Goal: Task Accomplishment & Management: Manage account settings

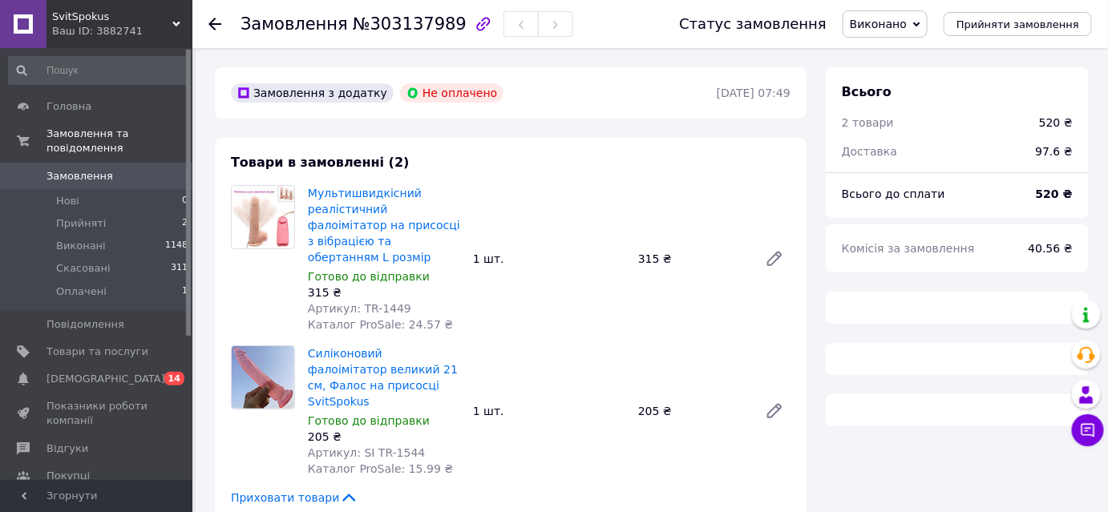
click at [134, 345] on span "Товари та послуги" at bounding box center [97, 352] width 102 height 14
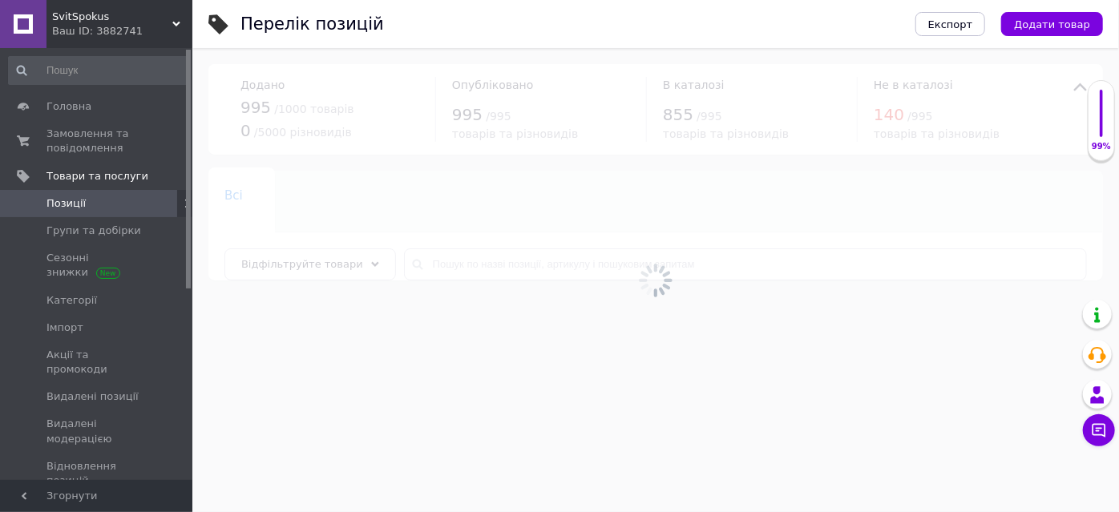
click at [515, 258] on div at bounding box center [655, 280] width 927 height 464
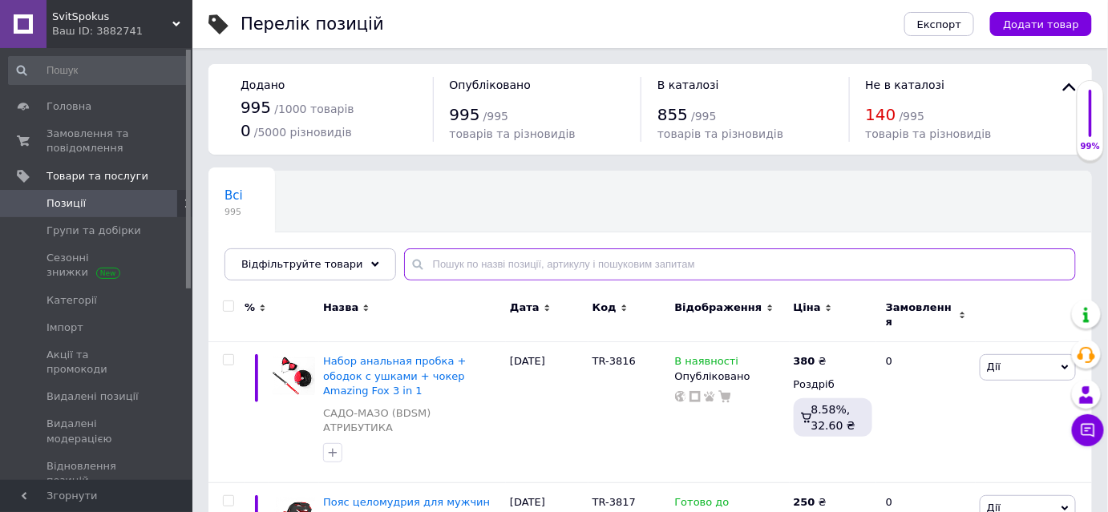
click at [493, 258] on input "text" at bounding box center [740, 264] width 672 height 32
paste input "Набор интимных лубрикантов интимная смазка 3шт System JO Tri-Me Triple Pack - C…"
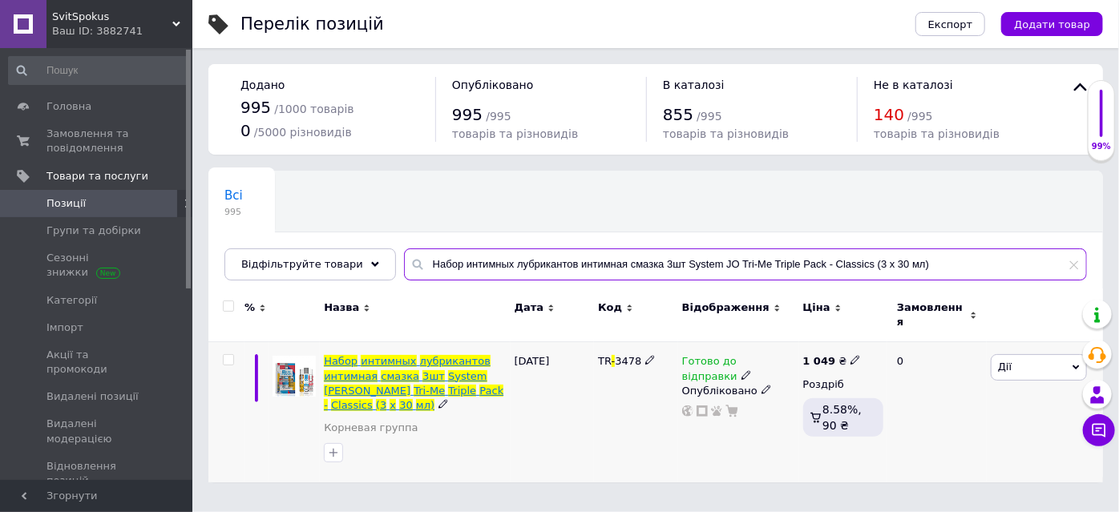
type input "Набор интимных лубрикантов интимная смазка 3шт System JO Tri-Me Triple Pack - C…"
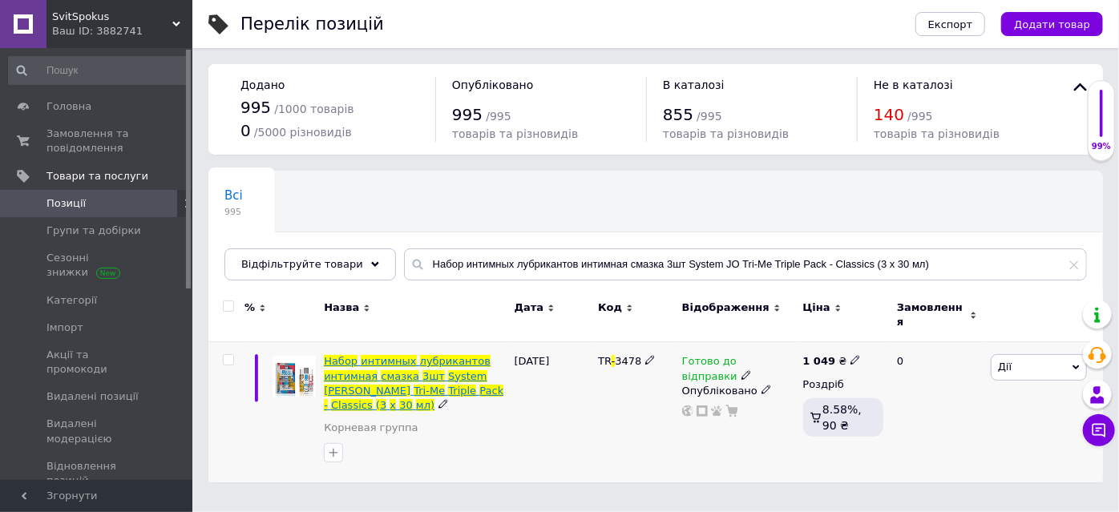
click at [458, 355] on span "лубрикантов" at bounding box center [455, 361] width 71 height 12
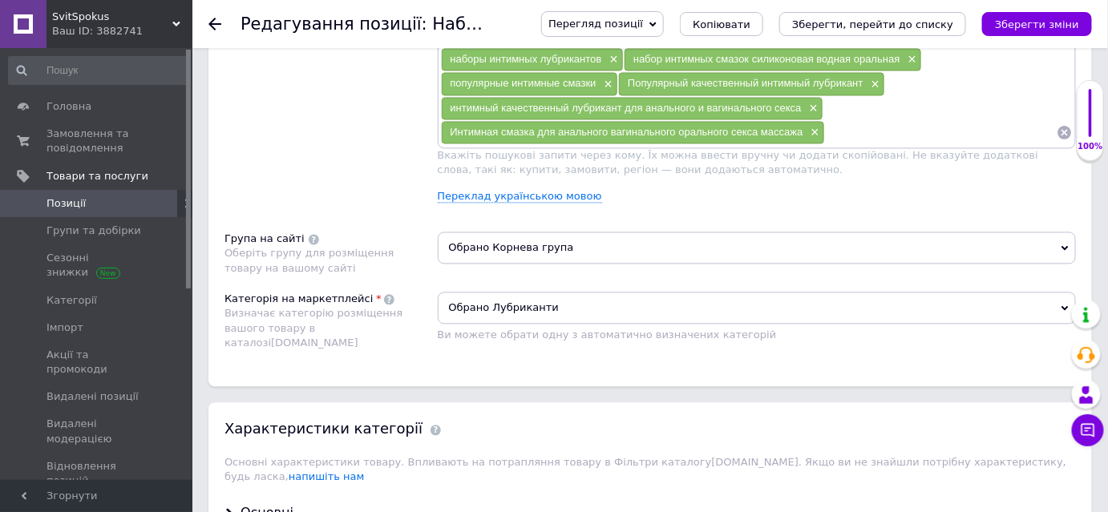
scroll to position [1049, 0]
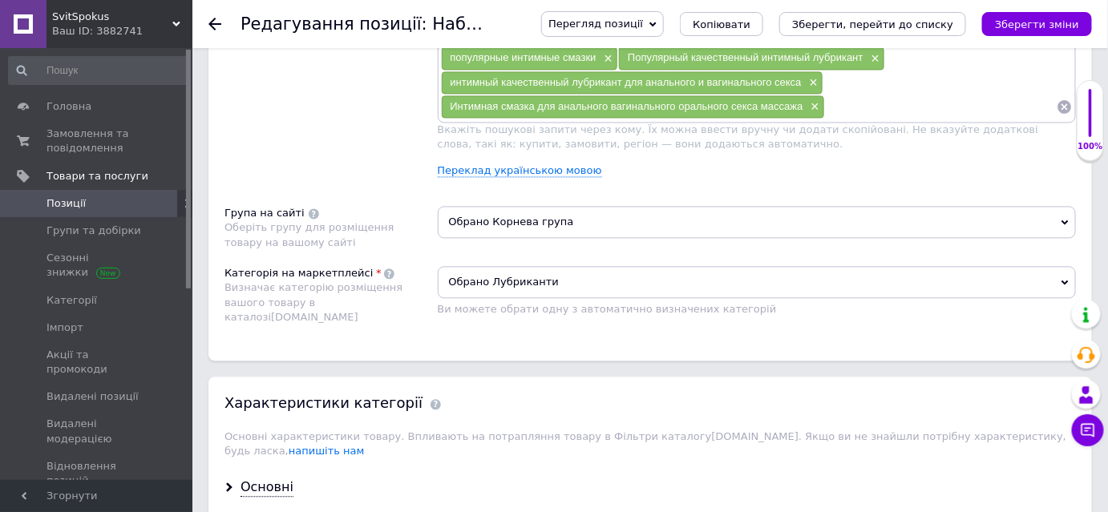
click at [512, 217] on span "Обрано Корнева група" at bounding box center [757, 222] width 639 height 32
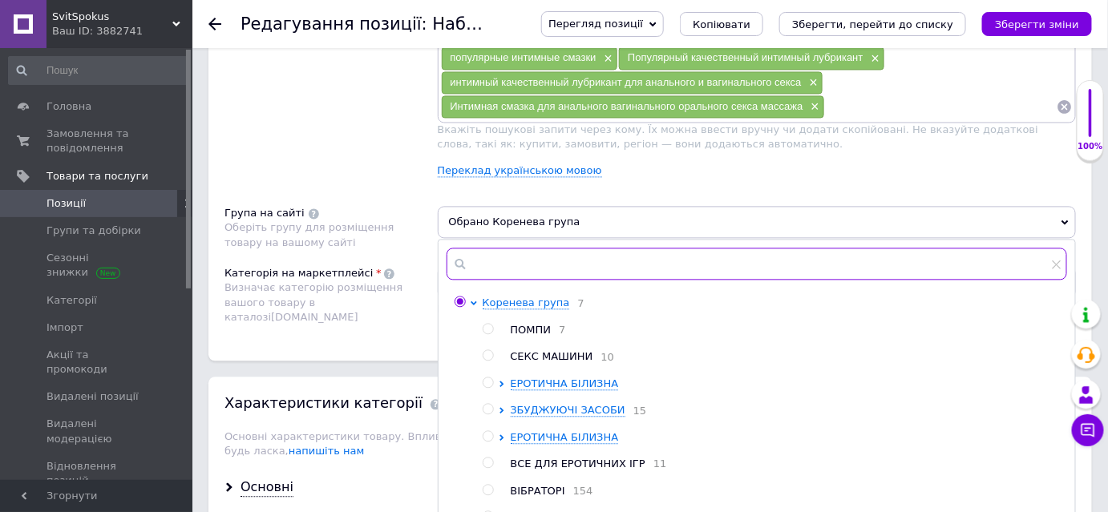
click at [499, 248] on input "text" at bounding box center [756, 264] width 621 height 32
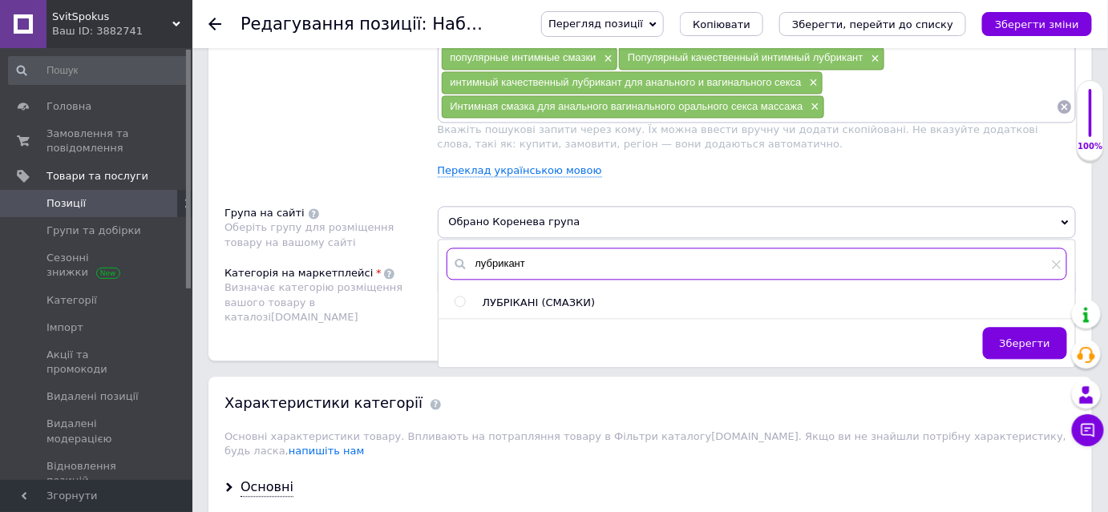
type input "лубрикант"
click at [457, 297] on input "radio" at bounding box center [459, 302] width 10 height 10
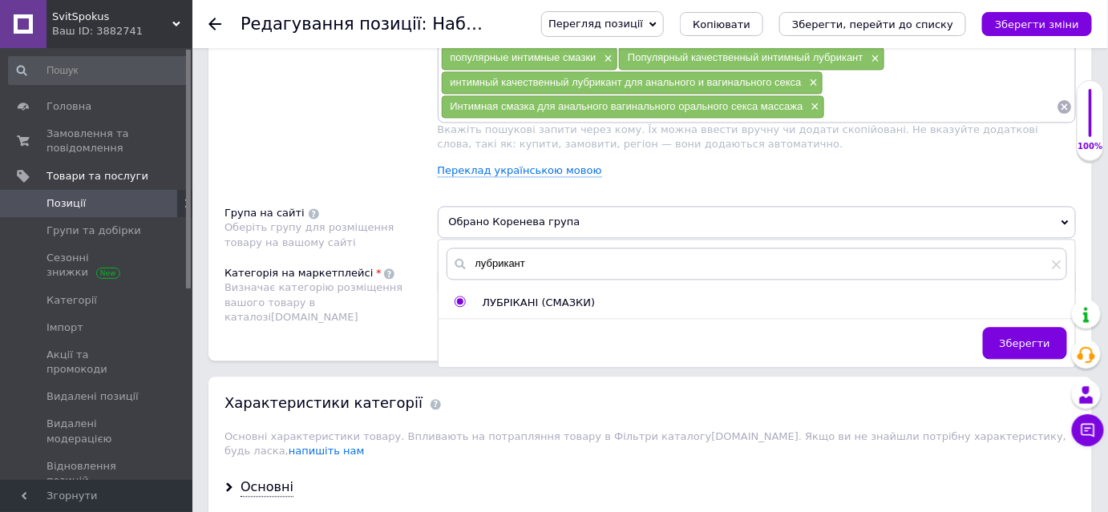
radio input "true"
click at [1021, 337] on span "Зберегти" at bounding box center [1025, 343] width 50 height 12
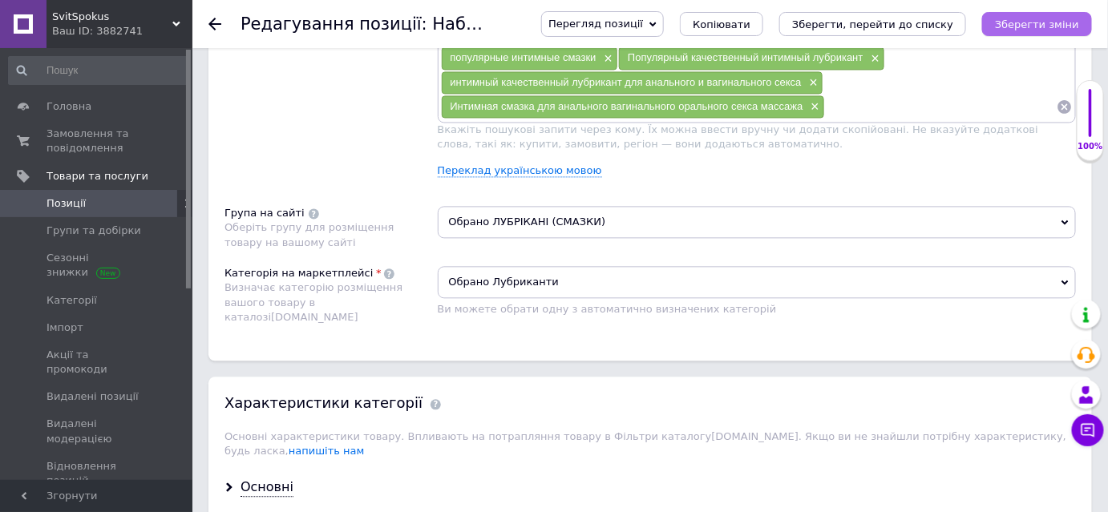
click at [1026, 35] on button "Зберегти зміни" at bounding box center [1037, 24] width 110 height 24
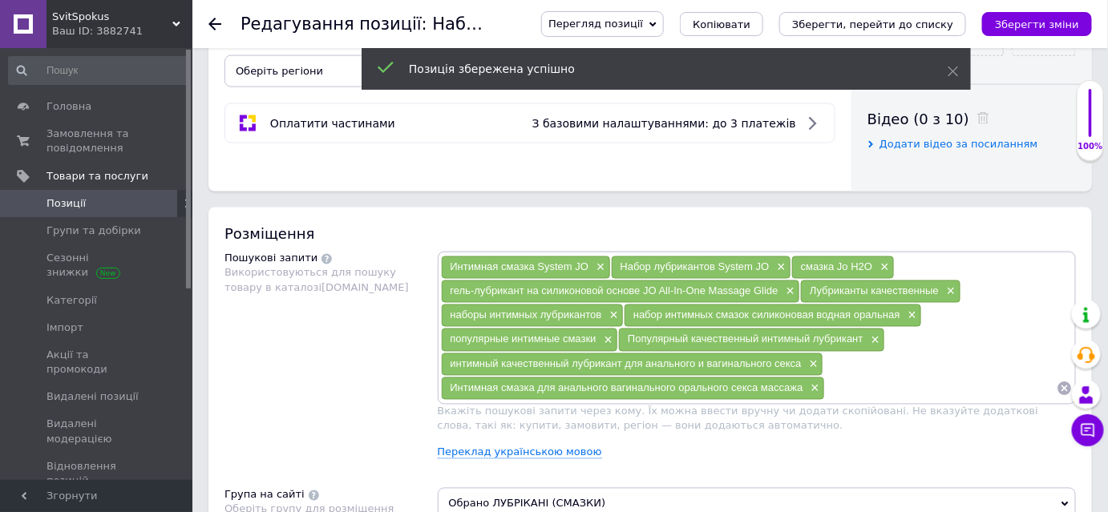
scroll to position [0, 0]
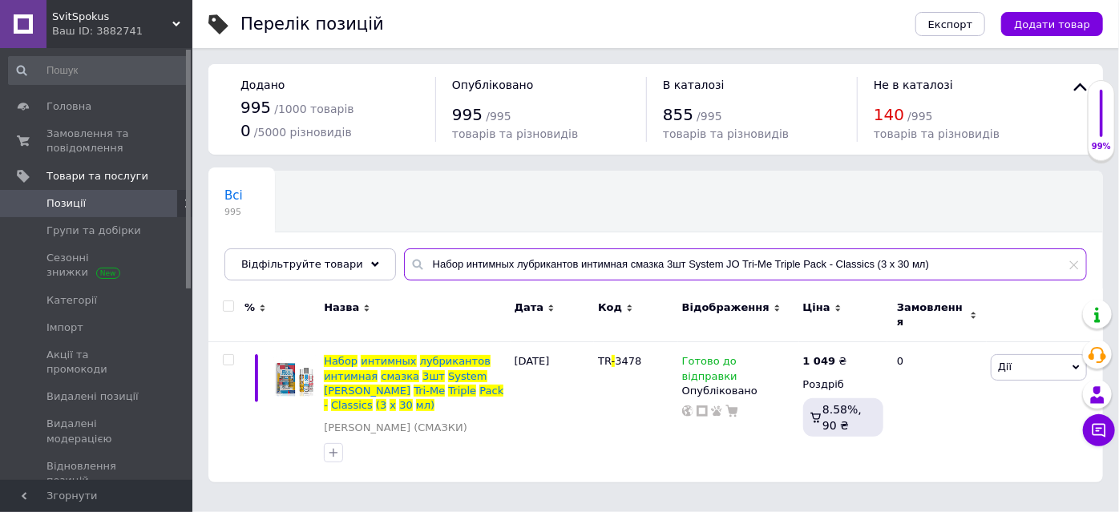
click at [911, 261] on input "Набор интимных лубрикантов интимная смазка 3шт System JO Tri-Me Triple Pack - C…" at bounding box center [745, 264] width 683 height 32
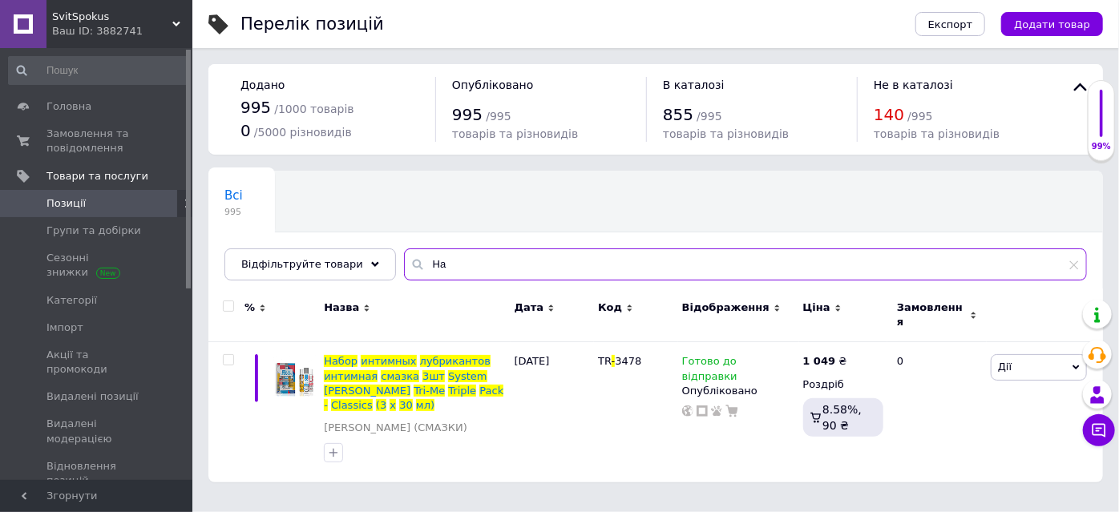
type input "[PERSON_NAME]"
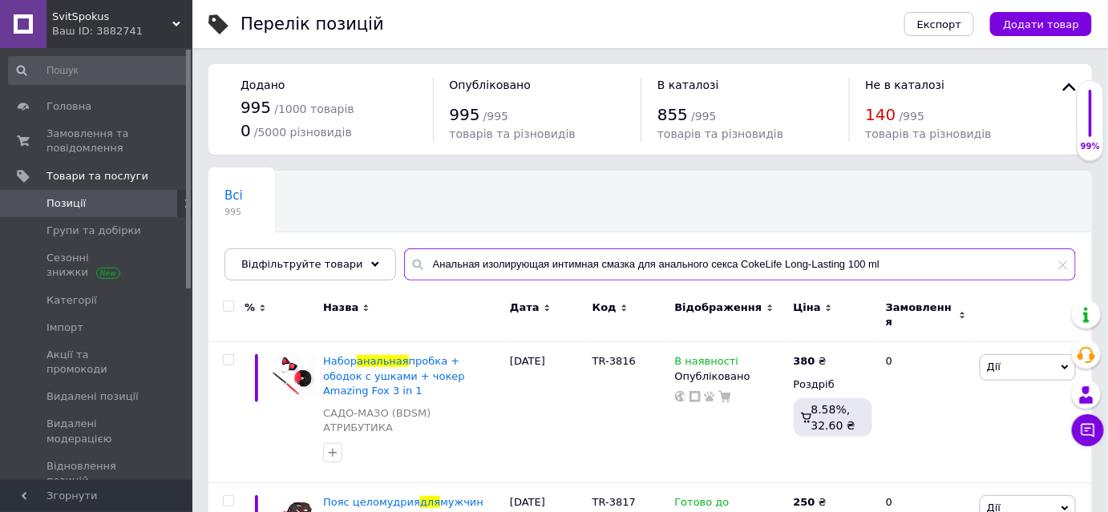
click at [715, 260] on input "Анальная изолирующая интимная смазка для анального секса CokeLife Long-Lasting …" at bounding box center [740, 264] width 672 height 32
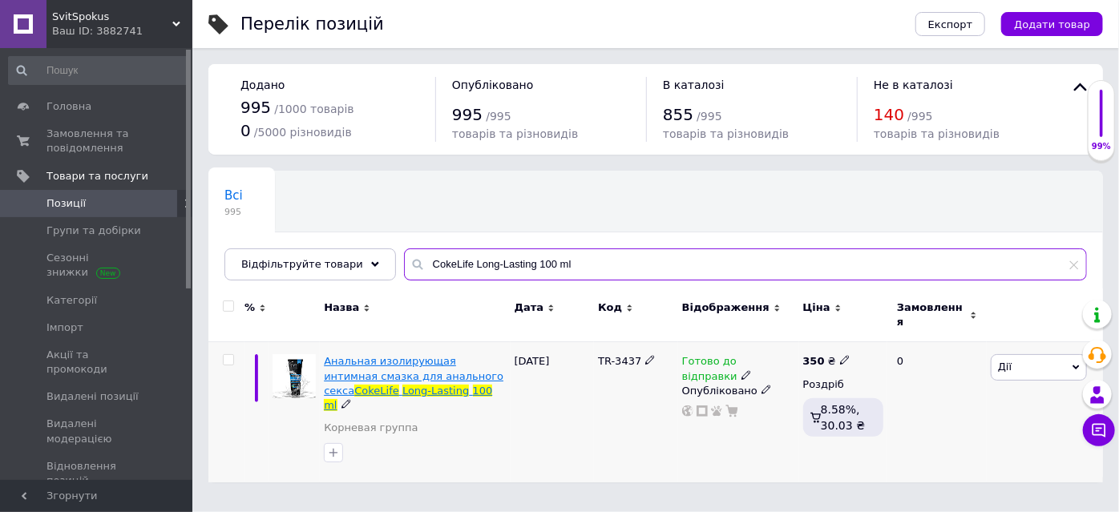
type input "CokeLife Long-Lasting 100 ml"
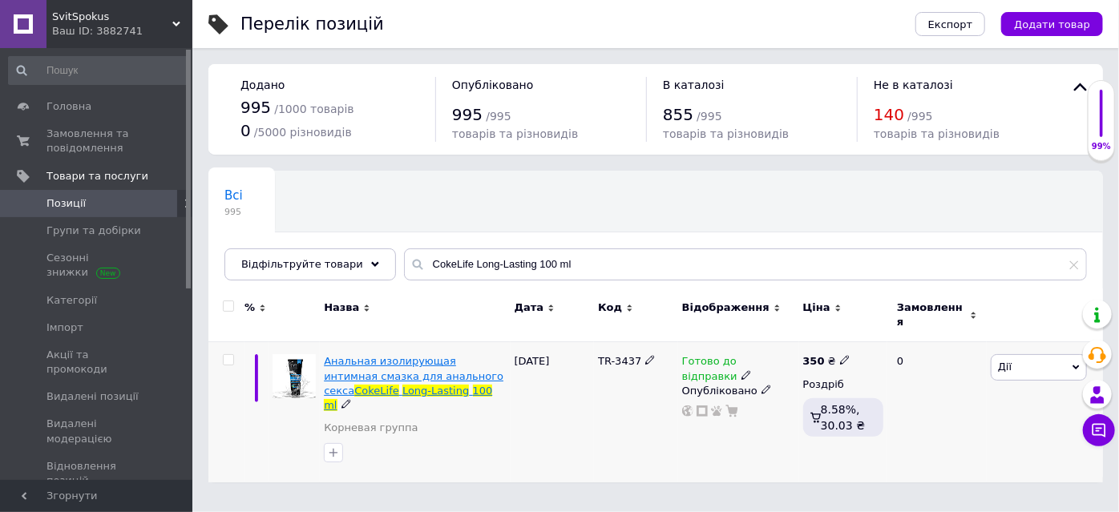
click at [386, 355] on span "Анальная изолирующая интимная смазка для анального секса" at bounding box center [414, 375] width 180 height 41
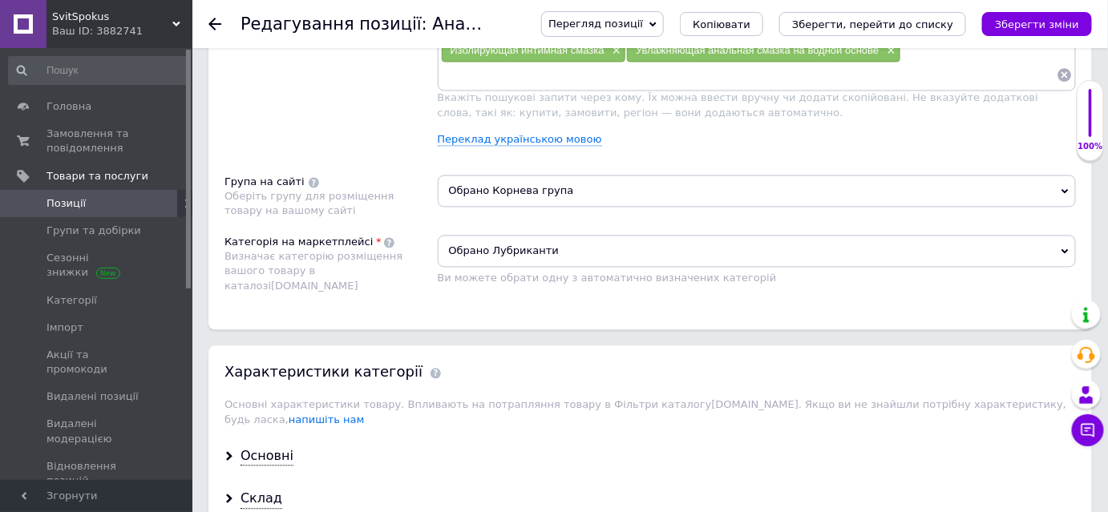
scroll to position [1039, 0]
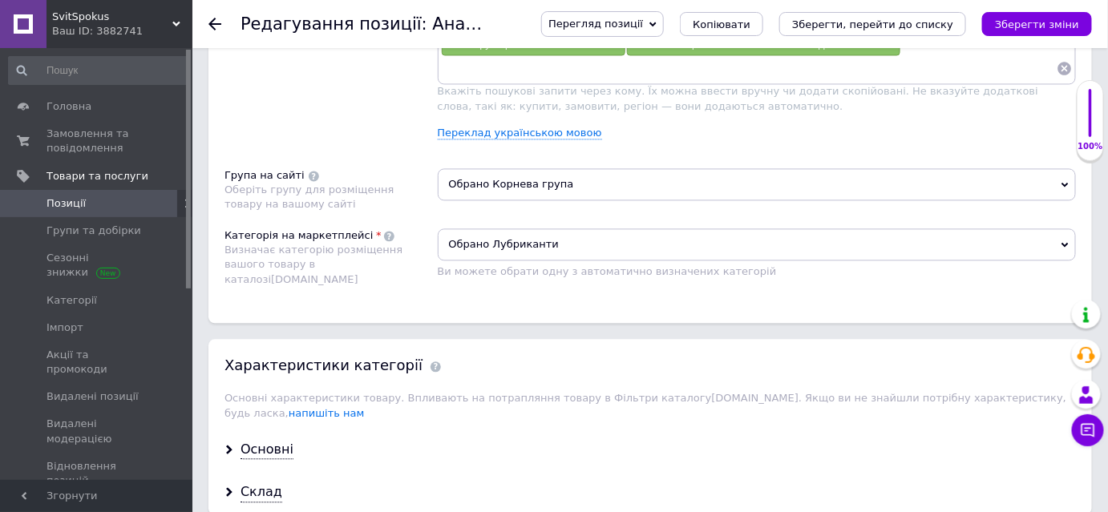
click at [536, 176] on span "Обрано Корнева група" at bounding box center [757, 184] width 639 height 32
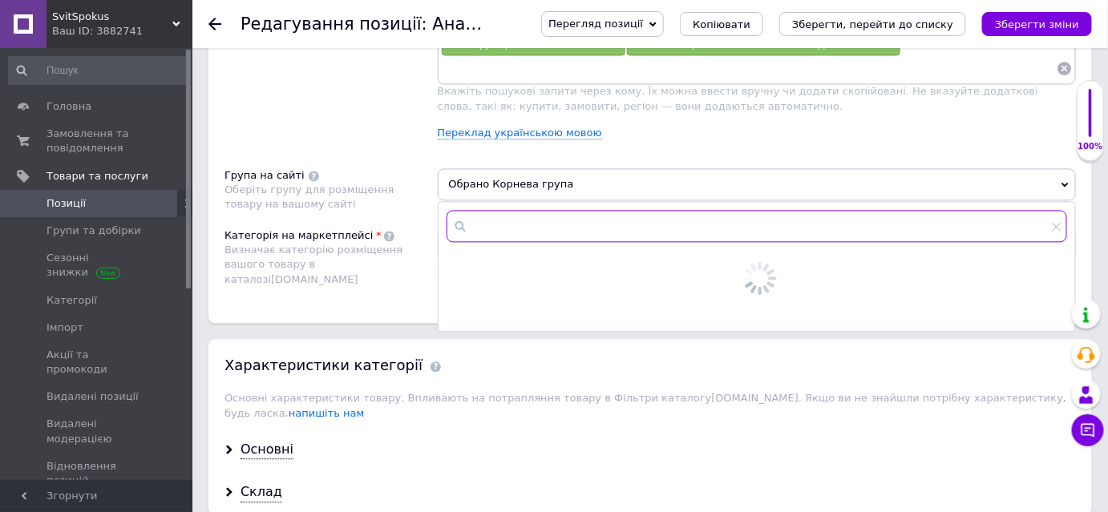
click at [522, 210] on input "text" at bounding box center [756, 226] width 621 height 32
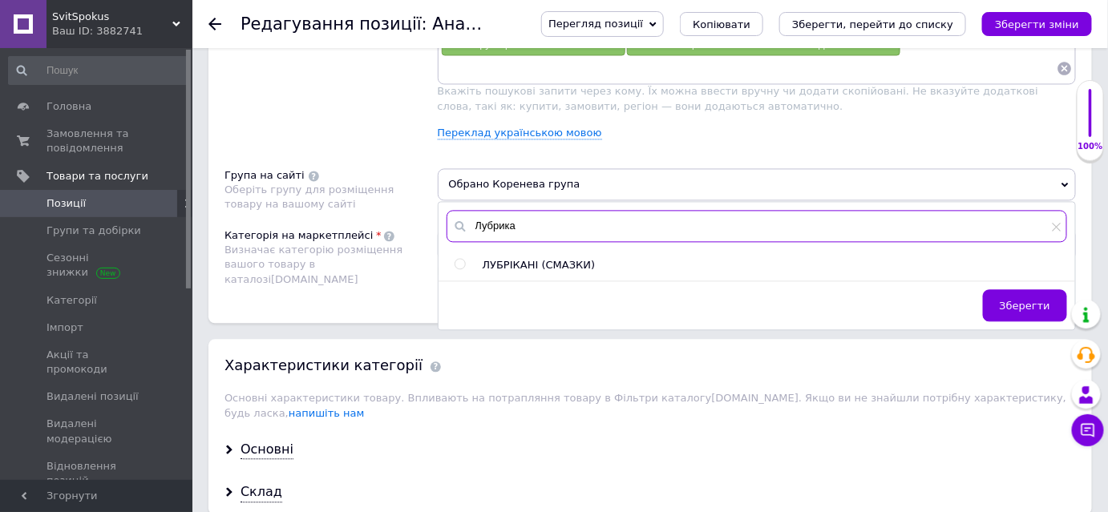
type input "Лубрика"
click at [459, 259] on input "radio" at bounding box center [459, 264] width 10 height 10
radio input "true"
click at [1015, 300] on span "Зберегти" at bounding box center [1025, 306] width 50 height 12
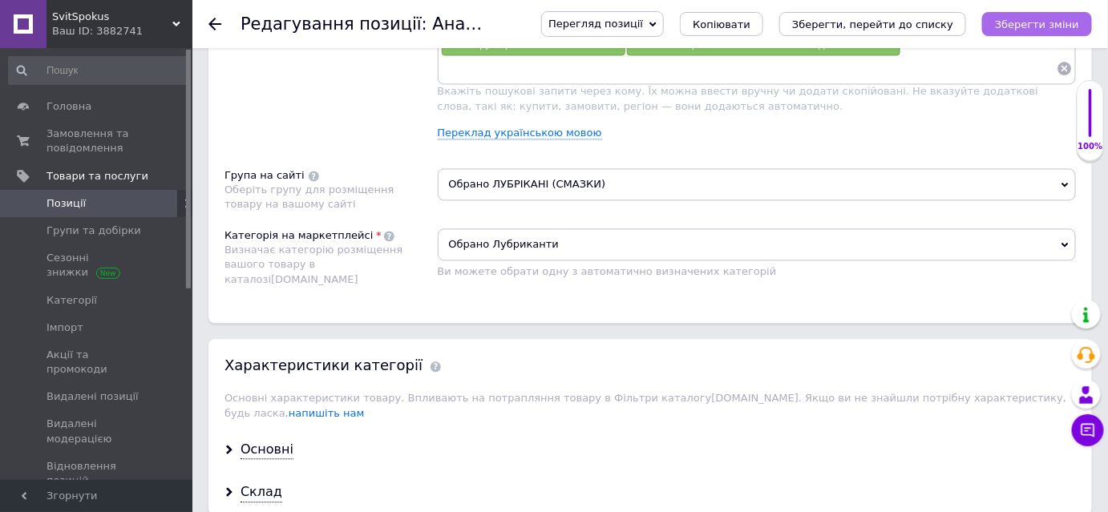
click at [1032, 25] on icon "Зберегти зміни" at bounding box center [1037, 24] width 84 height 12
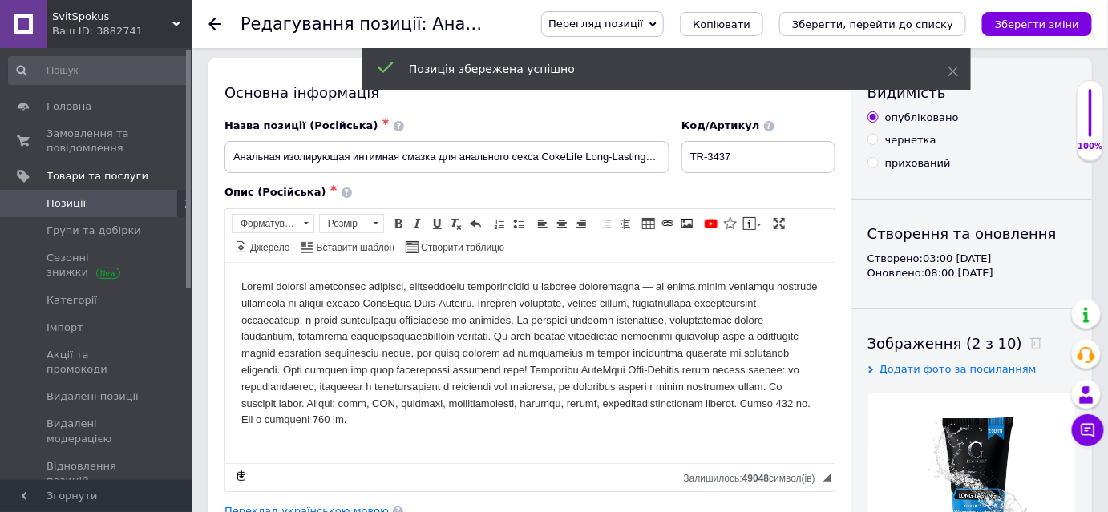
scroll to position [0, 0]
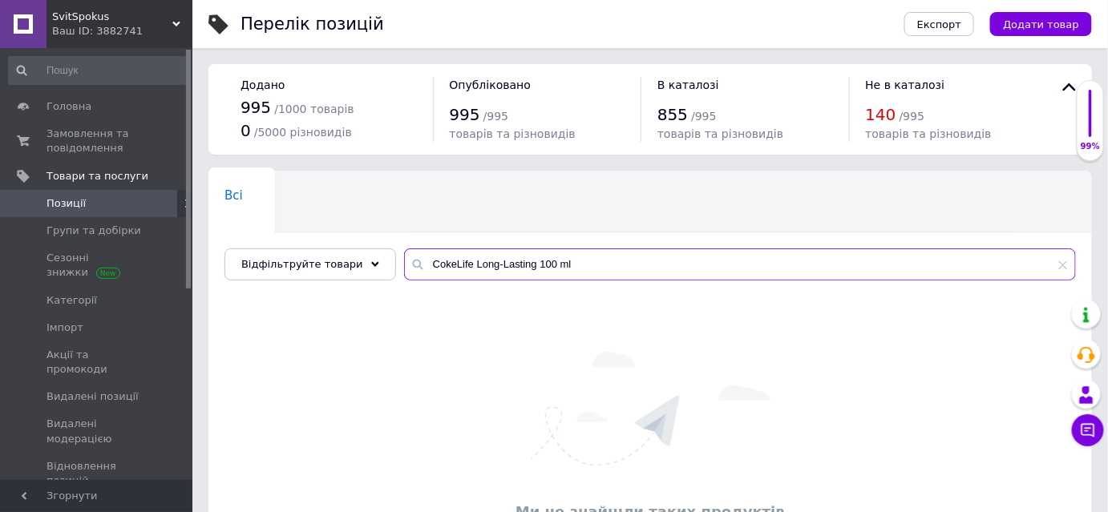
click at [609, 276] on input "CokeLife Long-Lasting 100 ml" at bounding box center [740, 264] width 672 height 32
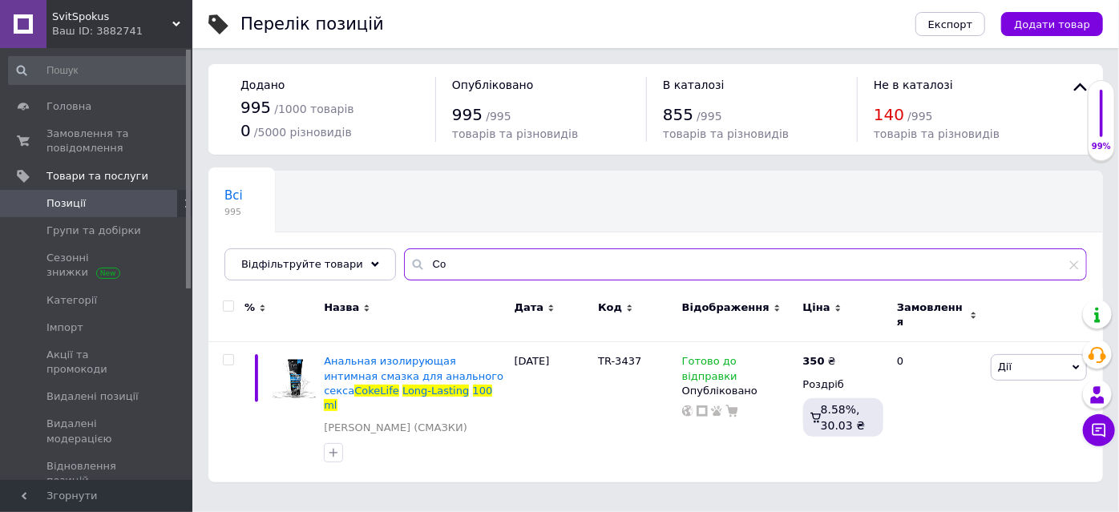
type input "C"
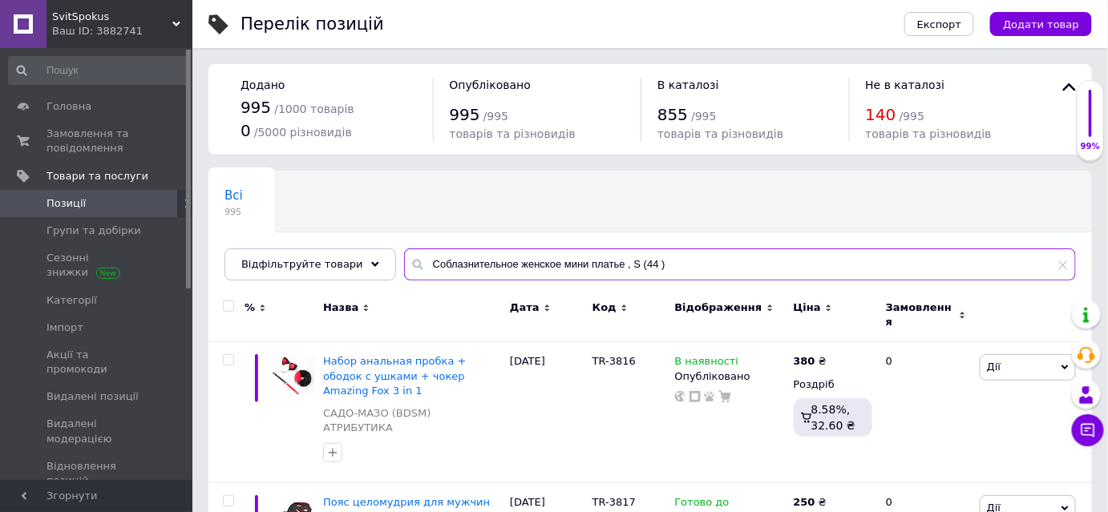
click at [498, 266] on input "Соблазнительное женское мини платье , S (44 )" at bounding box center [740, 264] width 672 height 32
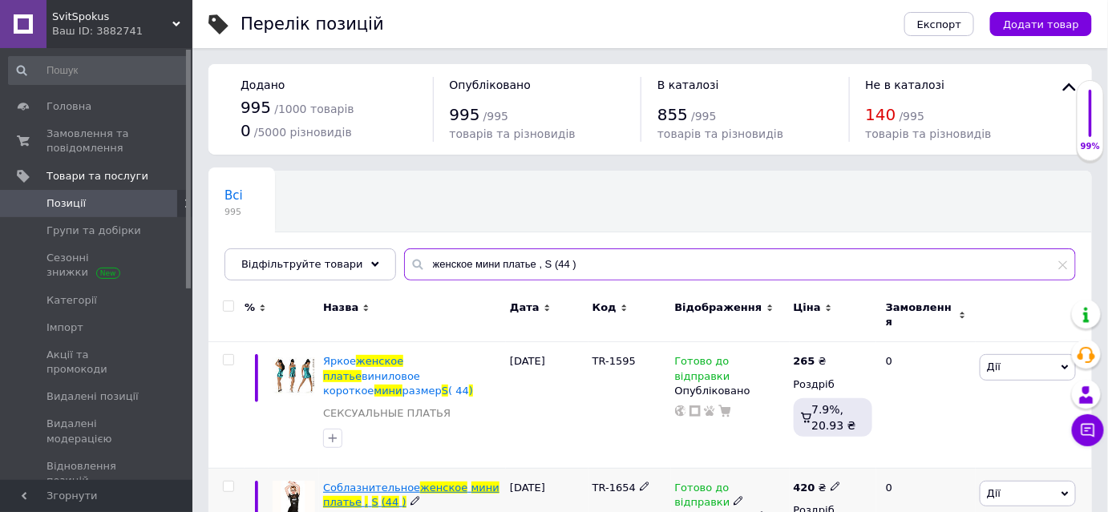
type input "женское мини платье , S (44 )"
click at [356, 482] on span "Соблазнительное" at bounding box center [371, 488] width 97 height 12
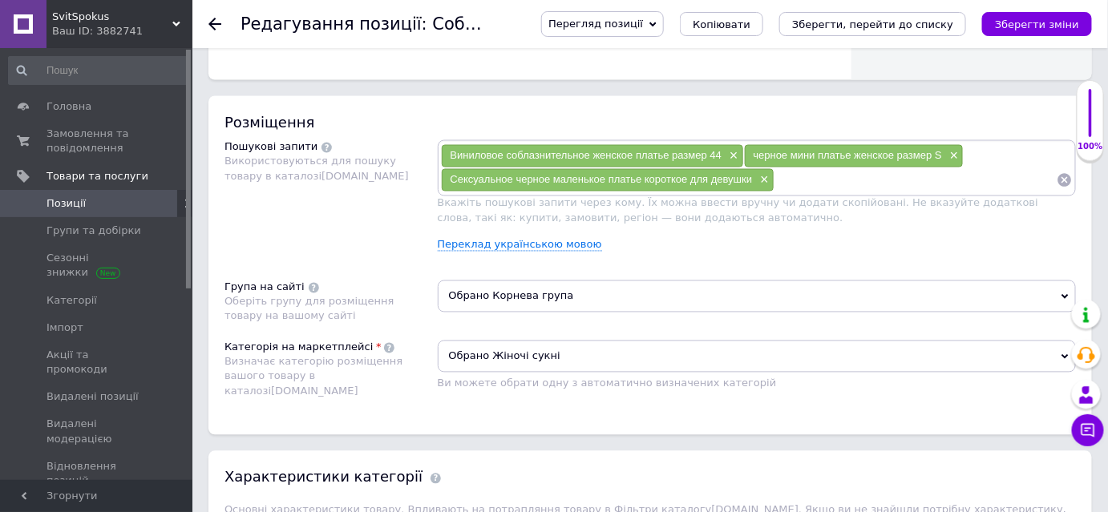
scroll to position [893, 0]
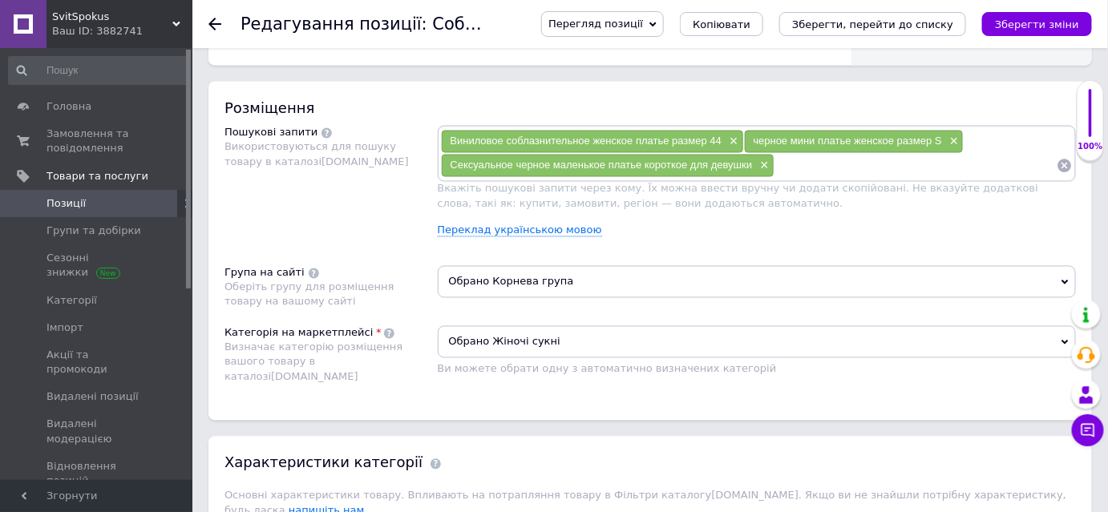
click at [523, 276] on span "Обрано Корнева група" at bounding box center [757, 282] width 639 height 32
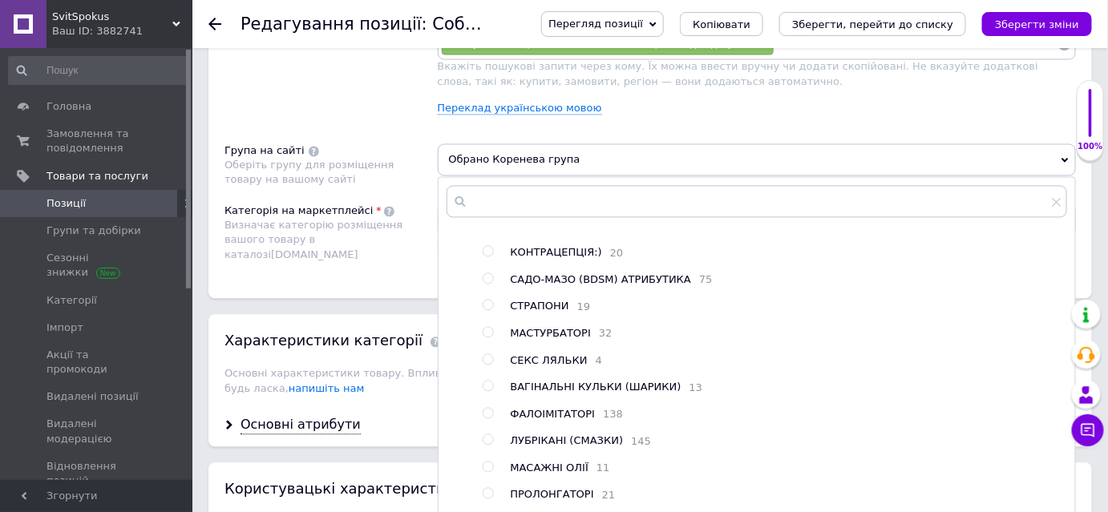
scroll to position [0, 0]
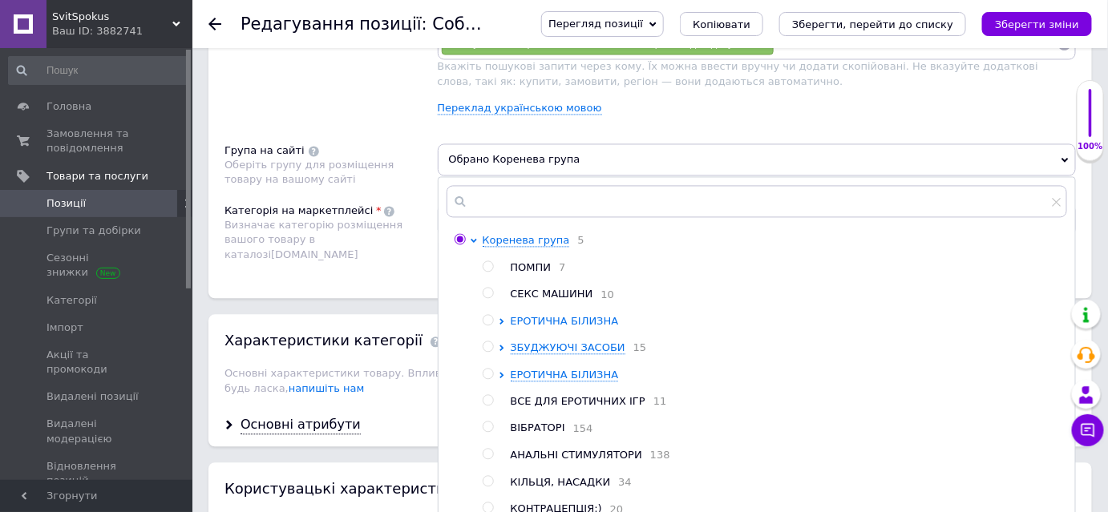
click at [501, 323] on icon at bounding box center [502, 322] width 6 height 6
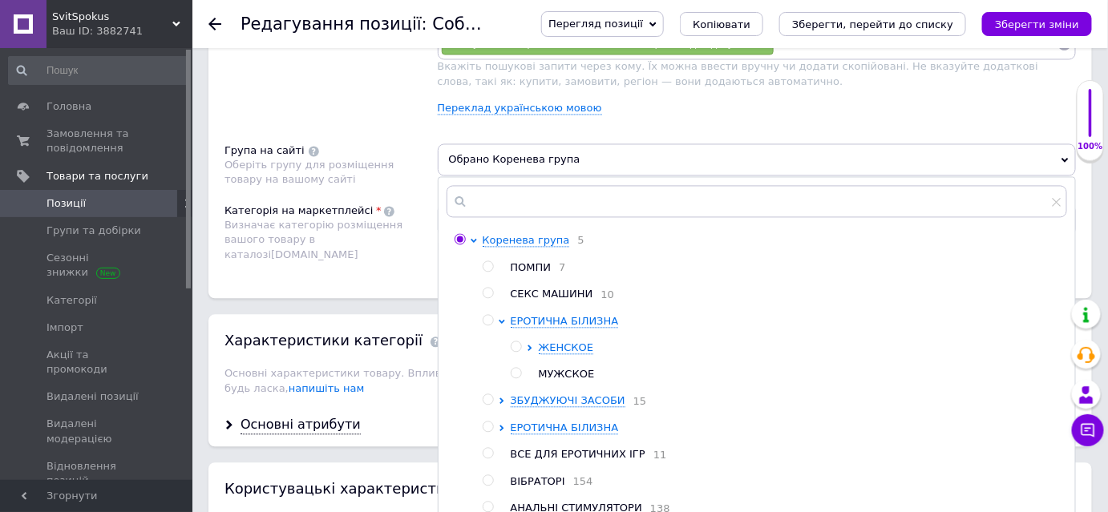
click at [514, 347] on input "radio" at bounding box center [516, 347] width 10 height 10
radio input "true"
radio input "false"
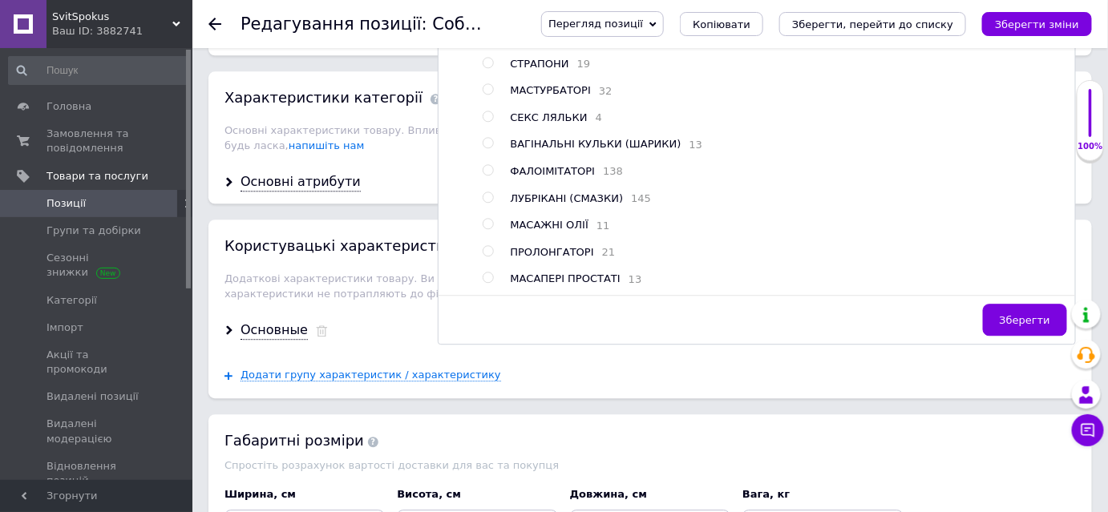
scroll to position [1432, 0]
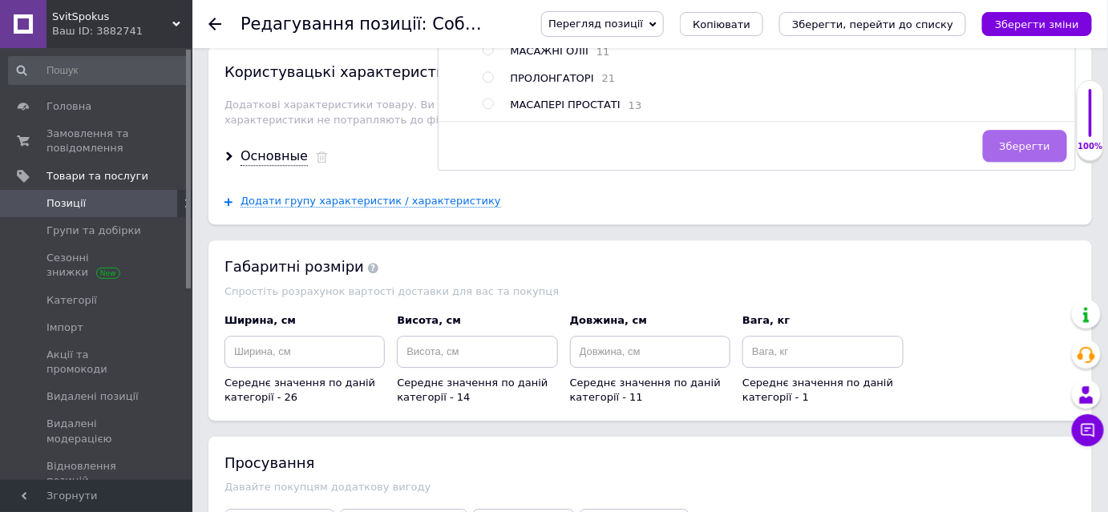
click at [1014, 145] on span "Зберегти" at bounding box center [1025, 146] width 50 height 12
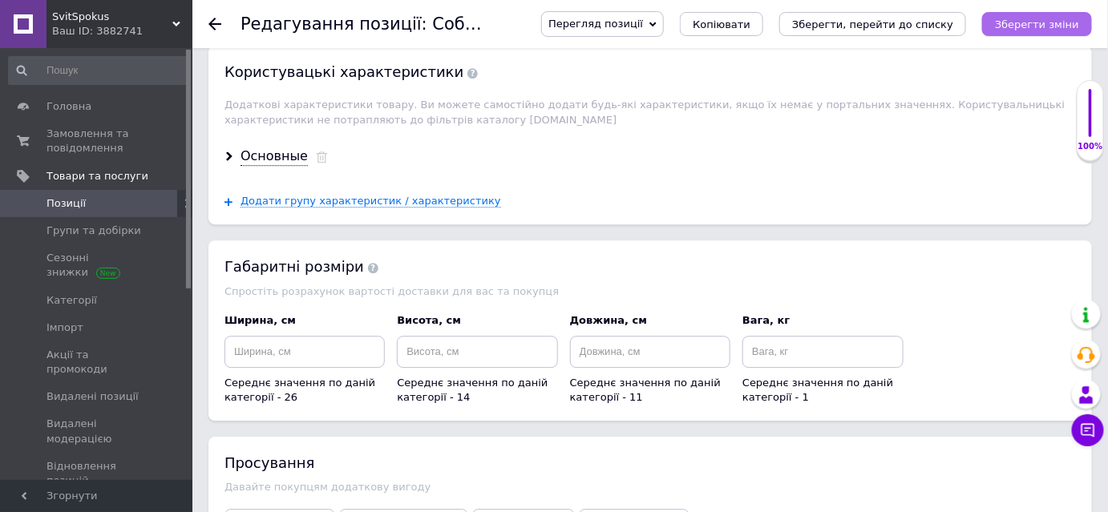
click at [1019, 29] on icon "Зберегти зміни" at bounding box center [1037, 24] width 84 height 12
click at [1021, 28] on icon "Зберегти зміни" at bounding box center [1037, 24] width 84 height 12
click at [1003, 28] on button "Зберегти зміни" at bounding box center [1037, 24] width 110 height 24
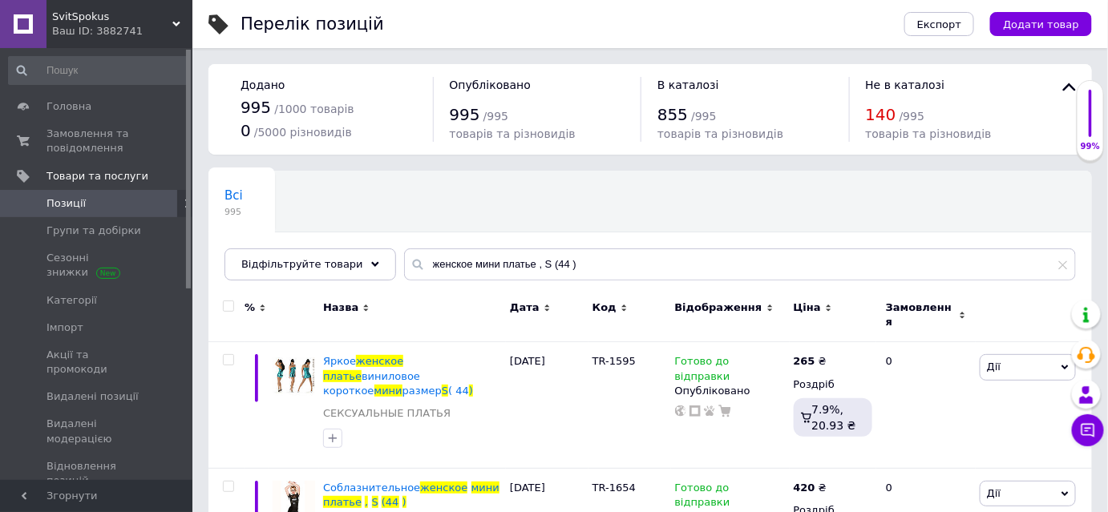
click at [609, 248] on div "женское мини платье , S (44 )" at bounding box center [740, 264] width 672 height 32
click at [588, 260] on input "женское мини платье , S (44 )" at bounding box center [740, 264] width 672 height 32
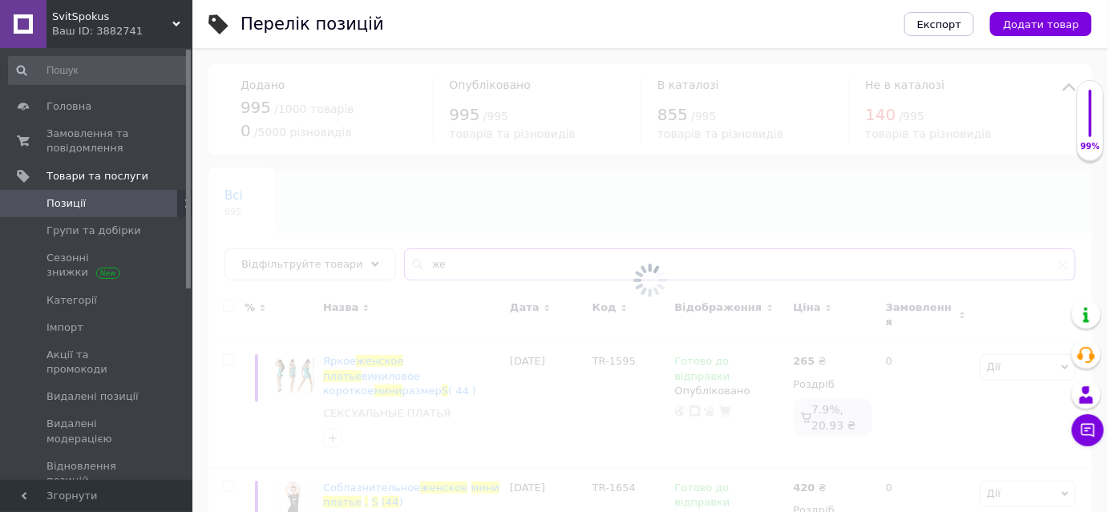
type input "ж"
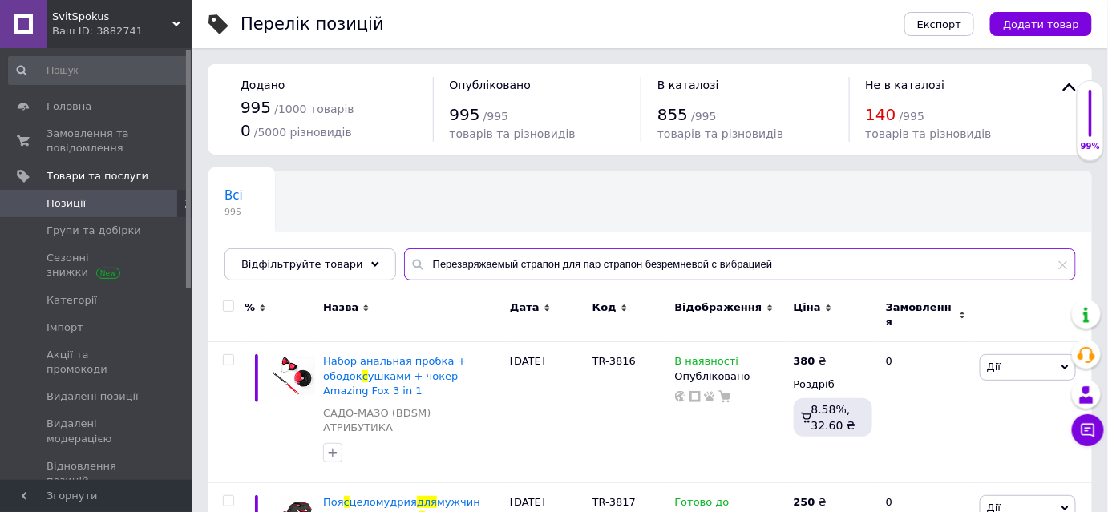
click at [495, 267] on input "Перезаряжаемый страпон для пар страпон безремневой с вибрацией" at bounding box center [740, 264] width 672 height 32
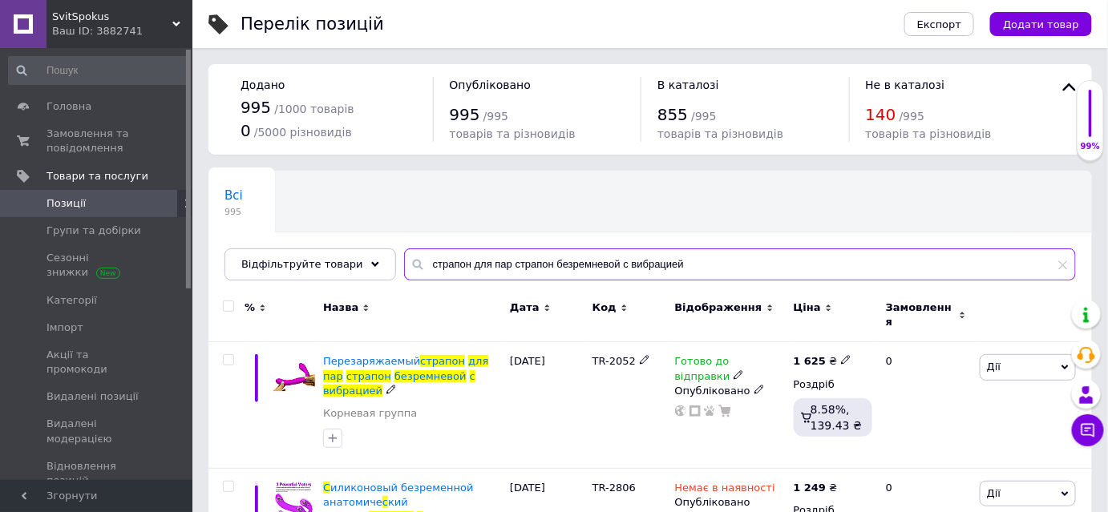
type input "страпон для пар страпон безремневой с вибрацией"
click at [468, 355] on span "для" at bounding box center [478, 361] width 20 height 12
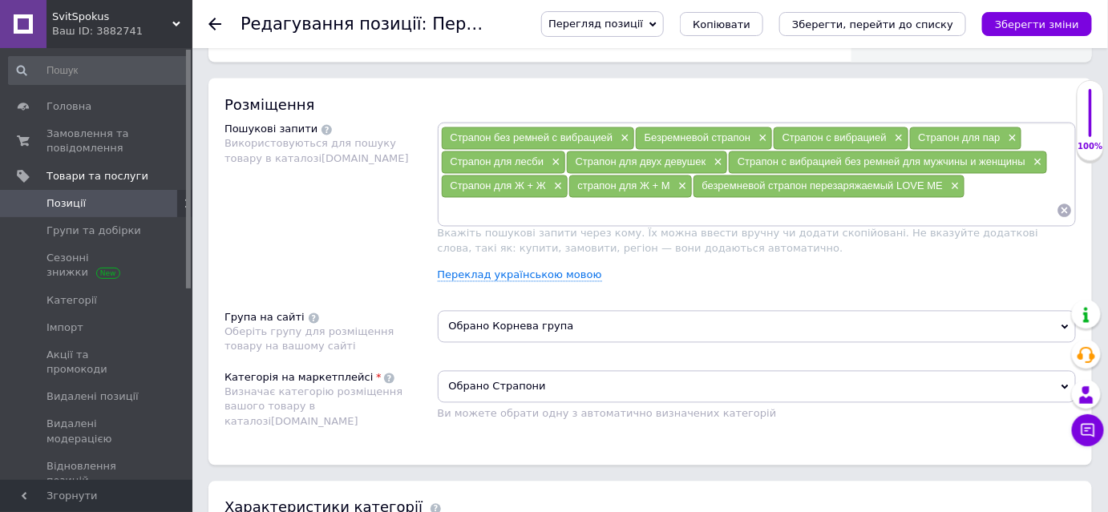
scroll to position [899, 0]
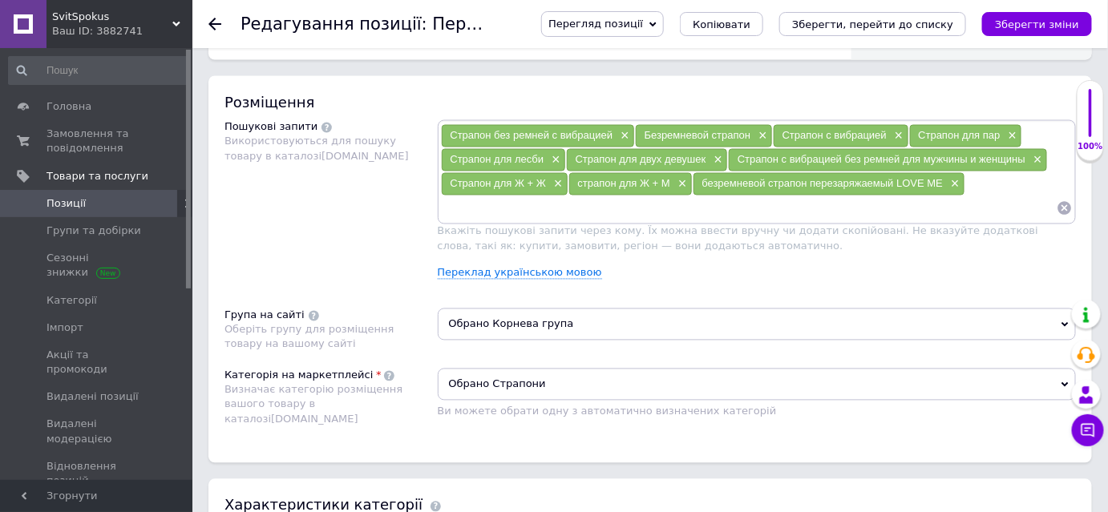
click at [593, 319] on span "Обрано Корнева група" at bounding box center [757, 325] width 639 height 32
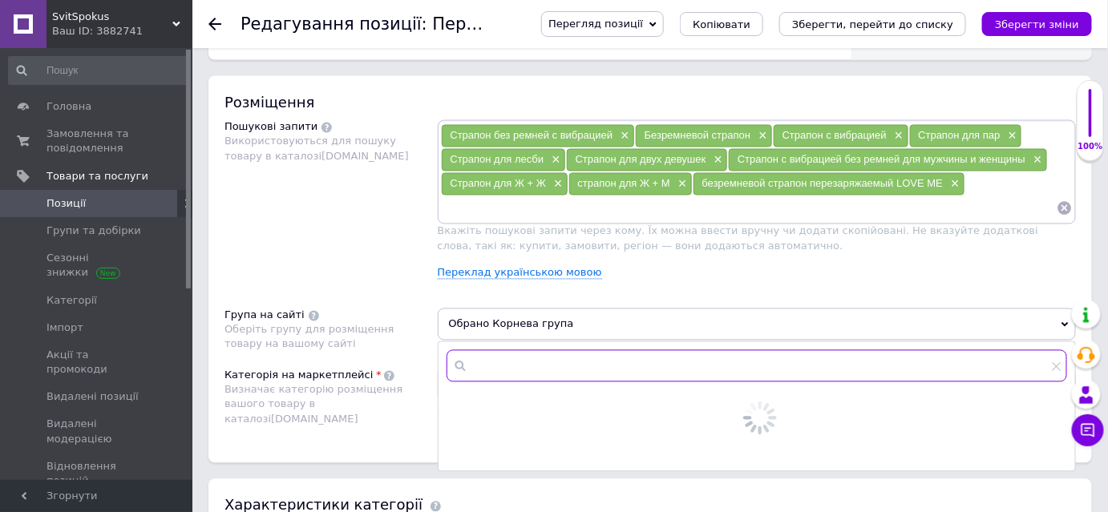
click at [551, 350] on input "text" at bounding box center [756, 366] width 621 height 32
type input "страп"
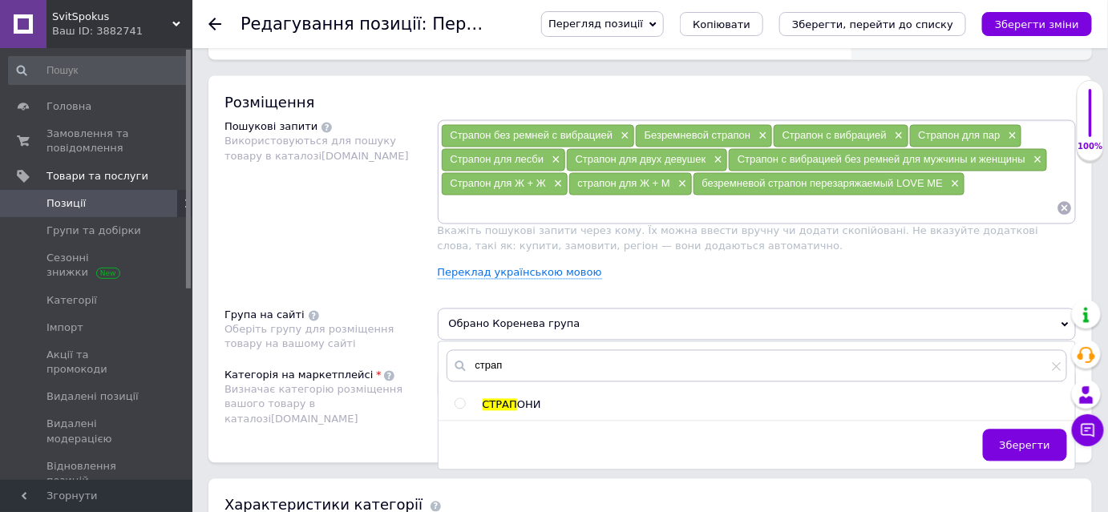
click at [459, 399] on input "radio" at bounding box center [459, 404] width 10 height 10
radio input "true"
click at [1035, 444] on span "Зберегти" at bounding box center [1025, 446] width 50 height 12
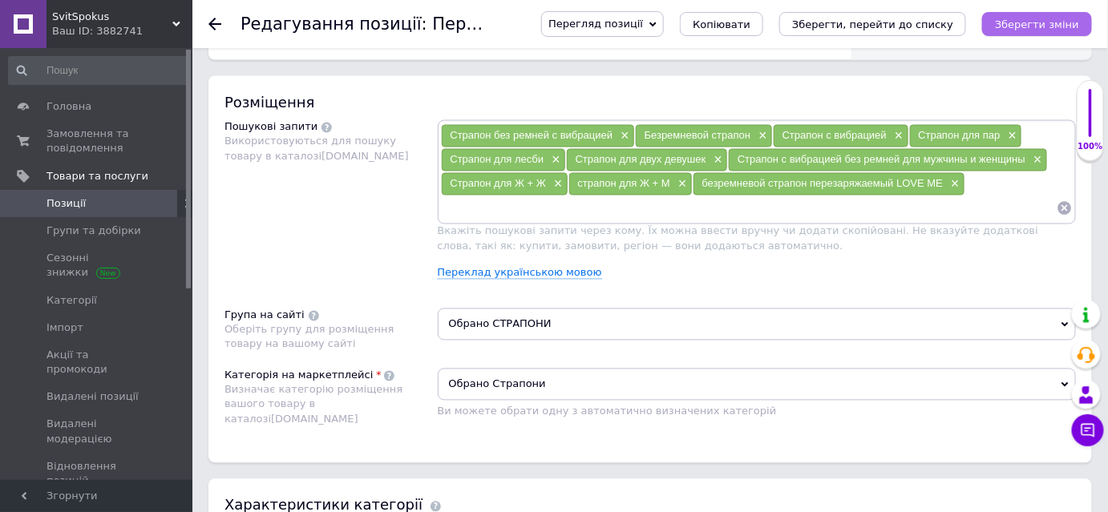
click at [1052, 32] on button "Зберегти зміни" at bounding box center [1037, 24] width 110 height 24
click at [1003, 27] on button "Зберегти зміни" at bounding box center [1037, 24] width 110 height 24
click at [1056, 19] on icon "Зберегти зміни" at bounding box center [1037, 24] width 84 height 12
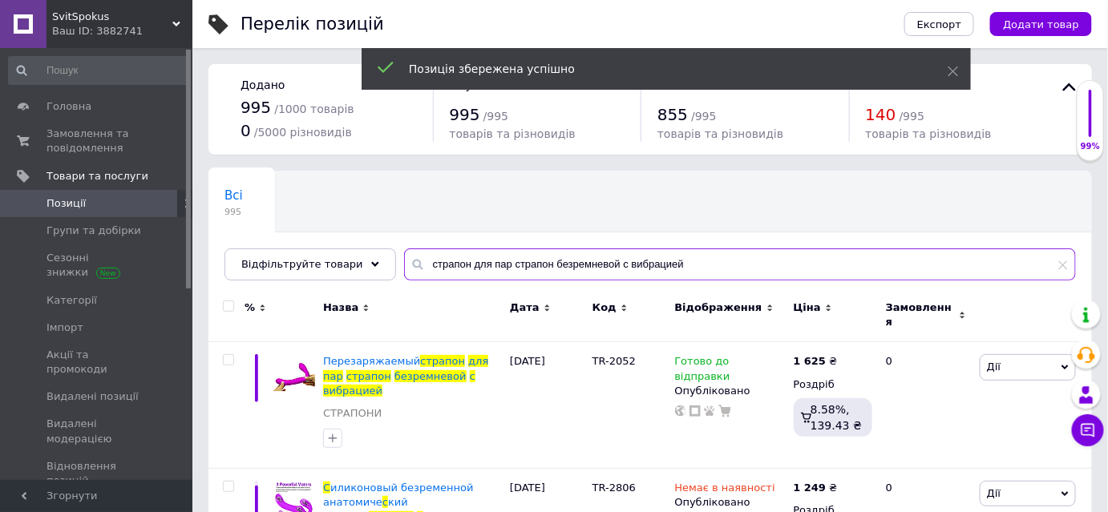
click at [666, 265] on input "страпон для пар страпон безремневой с вибрацией" at bounding box center [740, 264] width 672 height 32
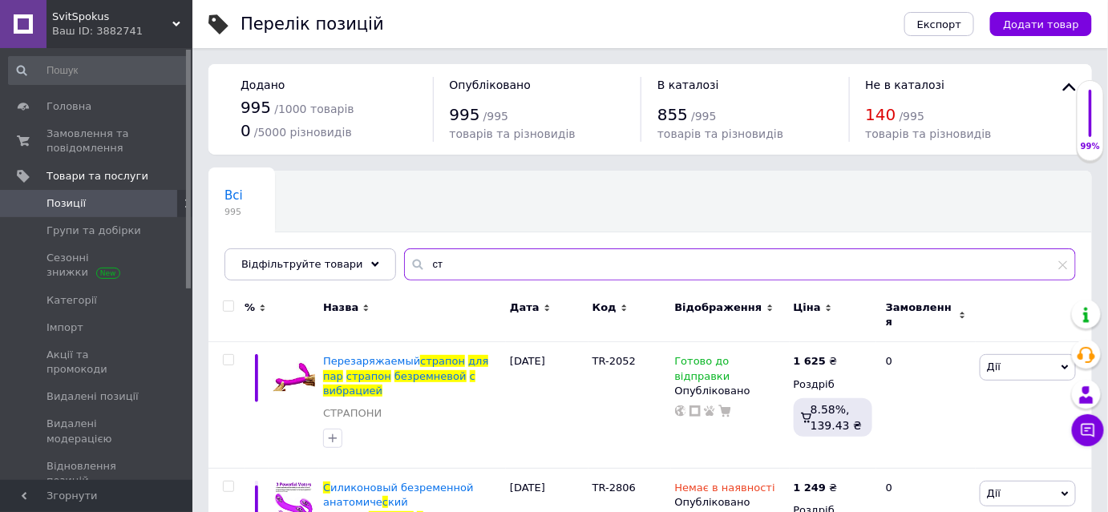
type input "с"
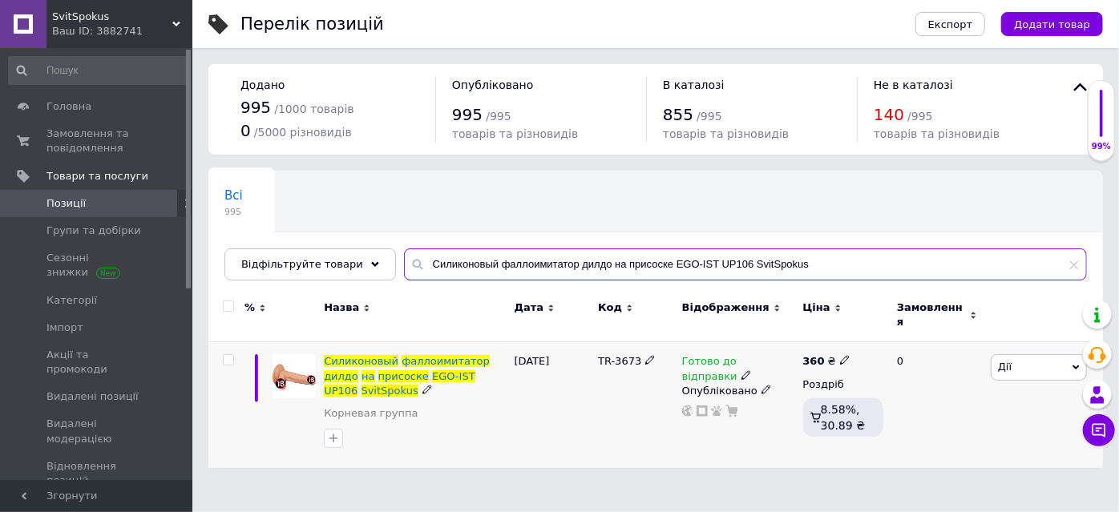
type input "Силиконовый фаллоимитатор дилдо на присоске EGO-IST UP106 SvitSpokus"
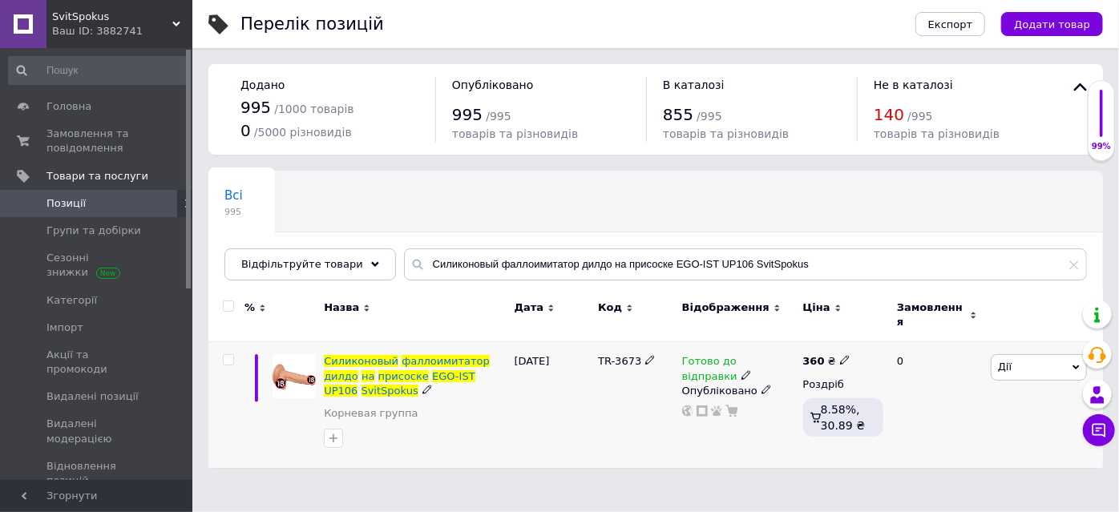
click at [430, 358] on div "Силиконовый фаллоимитатор дилдо на присоске EGO-IST UP106 SvitSpokus" at bounding box center [415, 376] width 182 height 44
click at [384, 355] on span "Силиконовый" at bounding box center [361, 361] width 75 height 12
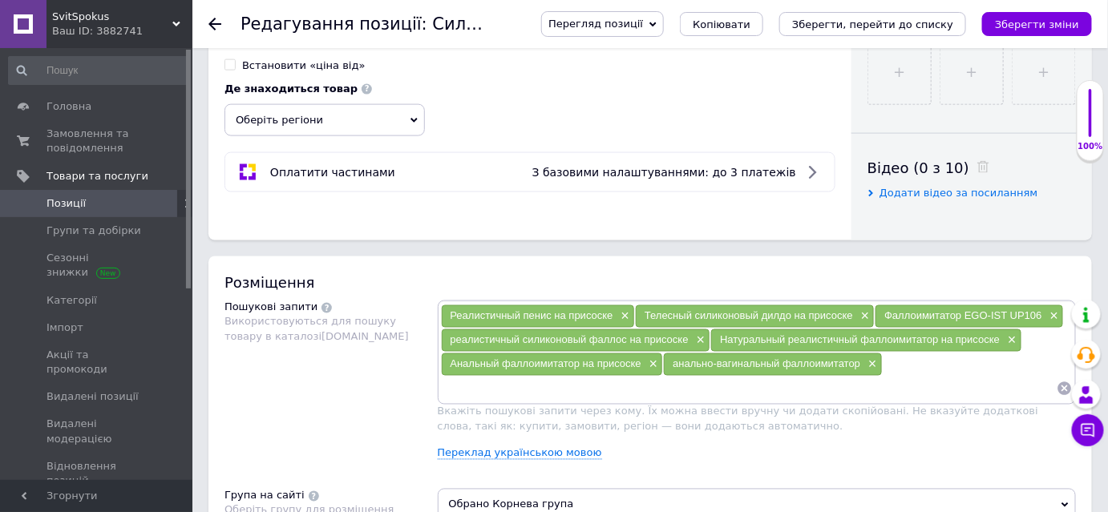
scroll to position [1083, 0]
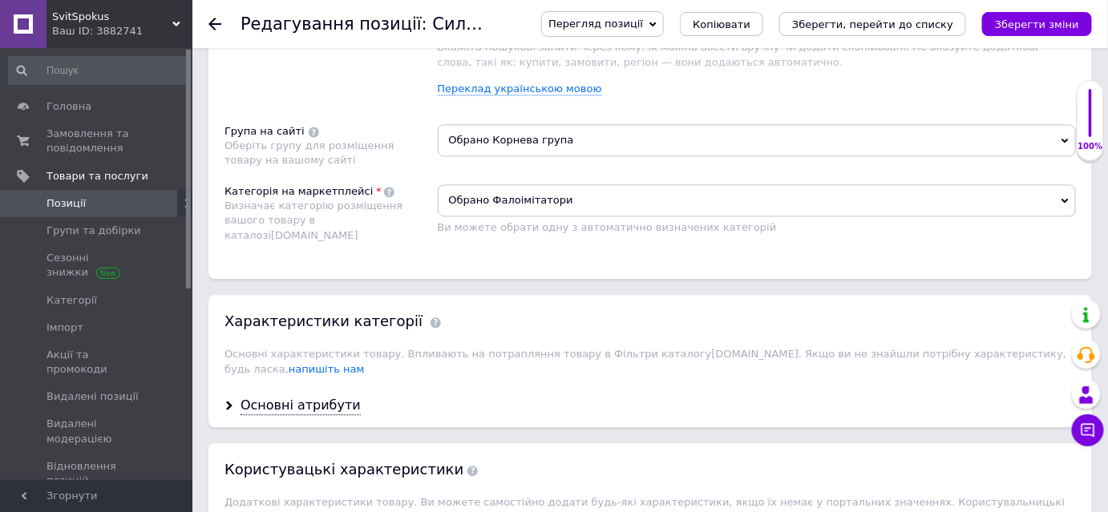
click at [503, 138] on span "Обрано Корнева група" at bounding box center [757, 140] width 639 height 32
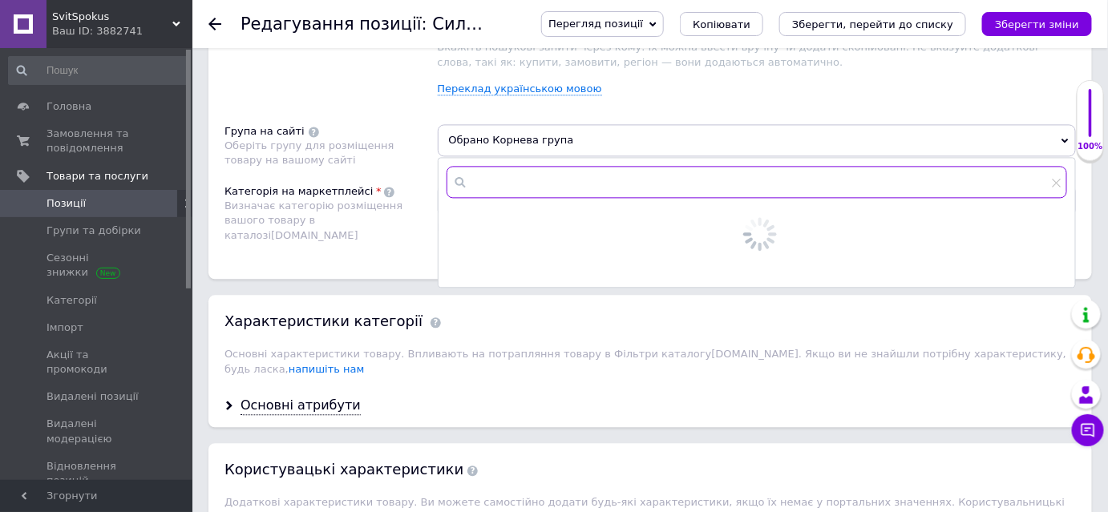
click at [483, 179] on input "text" at bounding box center [756, 182] width 621 height 32
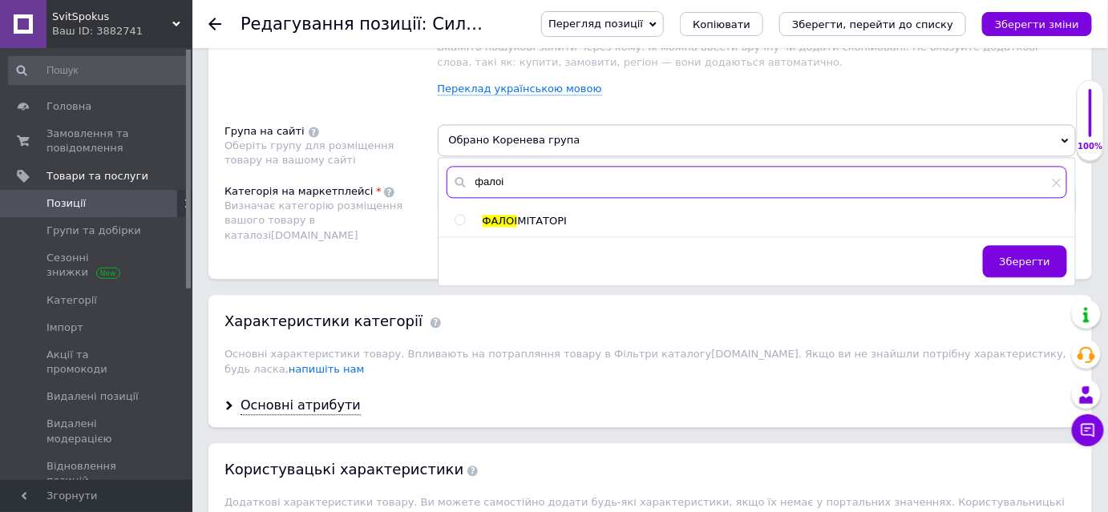
type input "фалоі"
click at [462, 215] on input "radio" at bounding box center [459, 220] width 10 height 10
radio input "true"
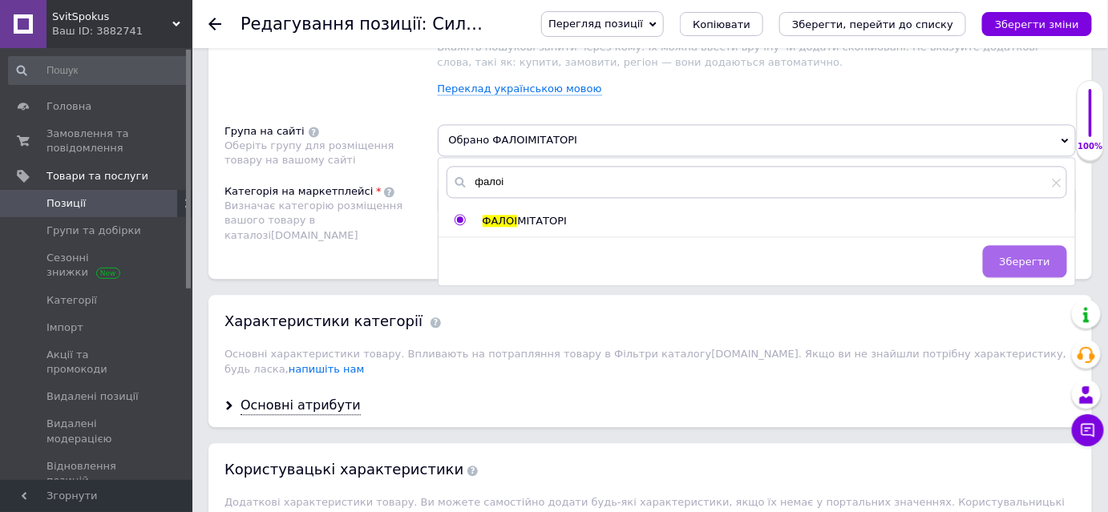
click at [1032, 247] on button "Зберегти" at bounding box center [1025, 261] width 84 height 32
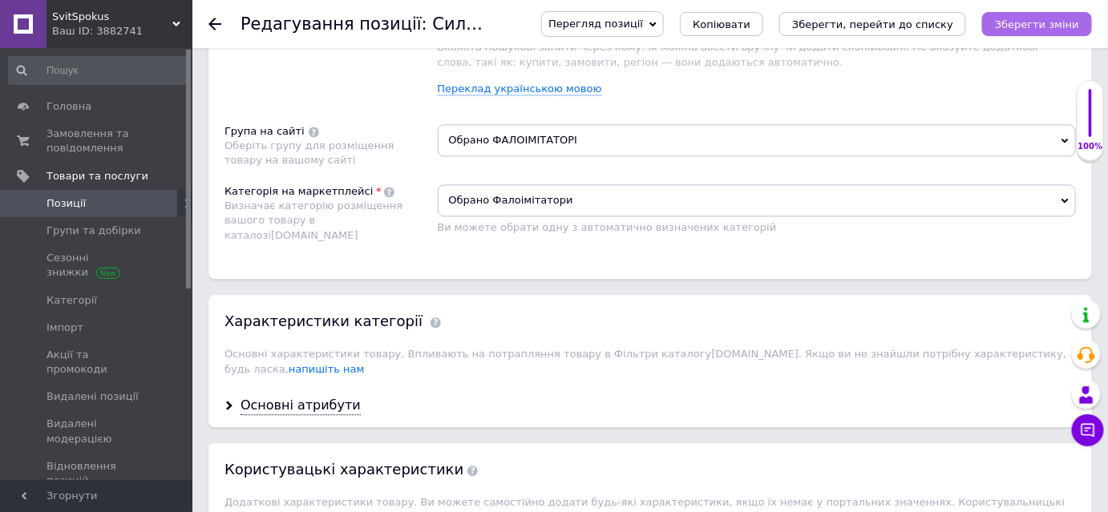
click at [1039, 26] on icon "Зберегти зміни" at bounding box center [1037, 24] width 84 height 12
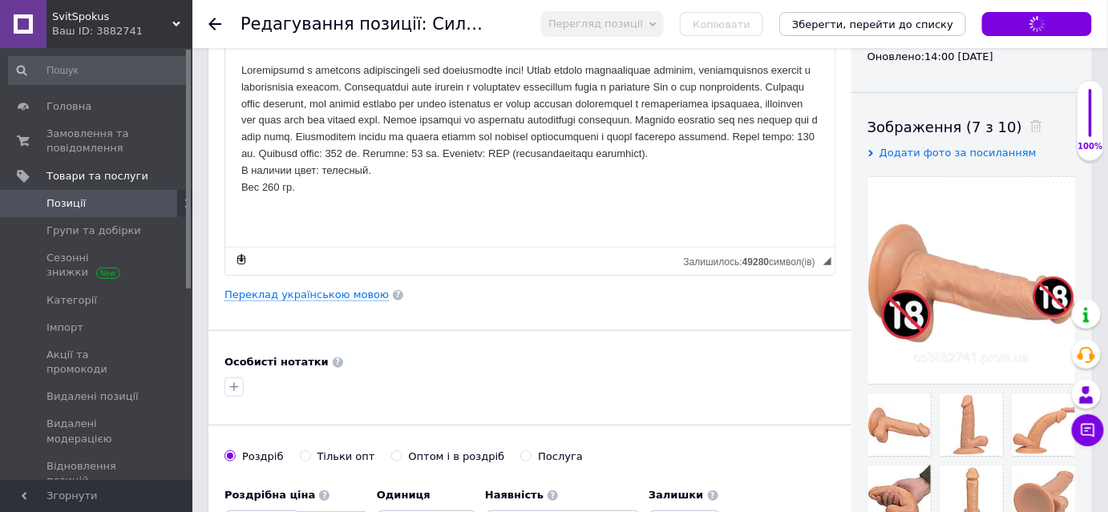
scroll to position [0, 0]
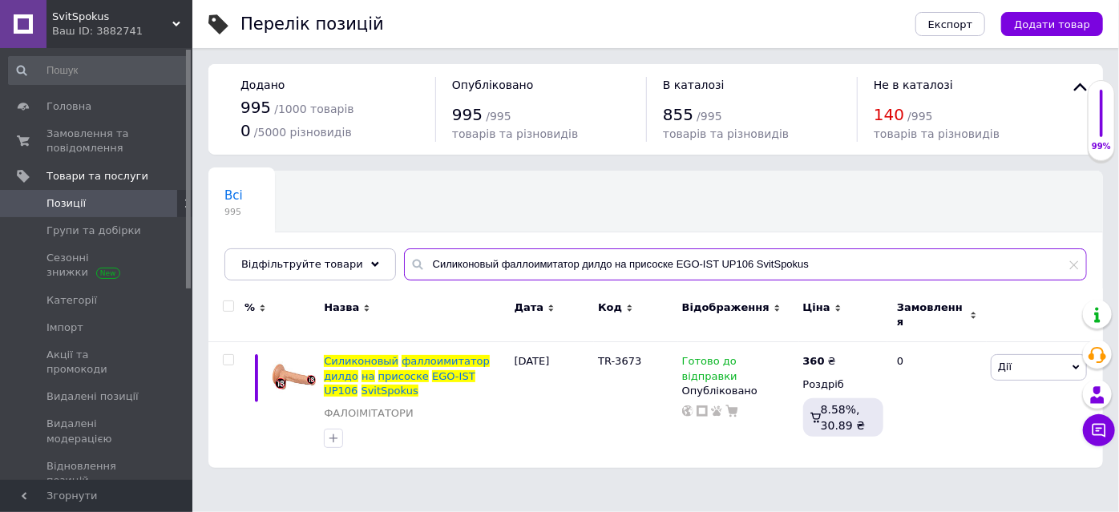
click at [805, 269] on input "Силиконовый фаллоимитатор дилдо на присоске EGO-IST UP106 SvitSpokus" at bounding box center [745, 264] width 683 height 32
type input "С"
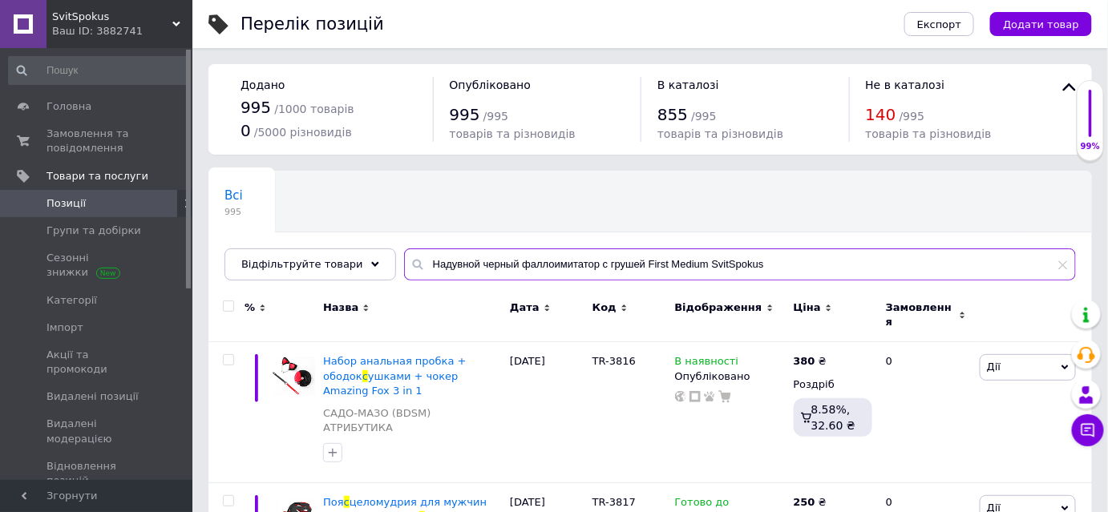
click at [624, 267] on input "Надувной черный фаллоимитатор с грушей First Medium SvitSpokus" at bounding box center [740, 264] width 672 height 32
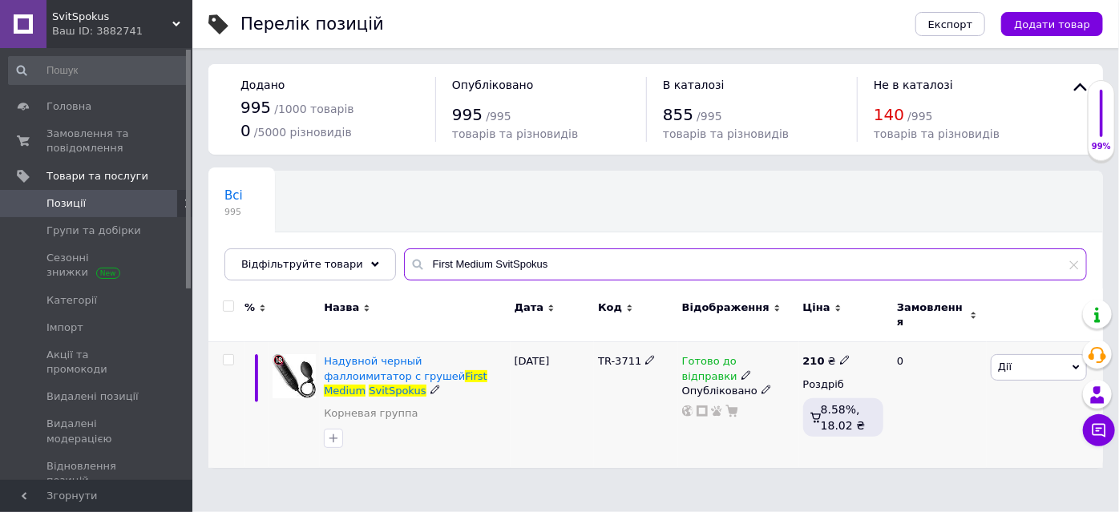
type input "First Medium SvitSpokus"
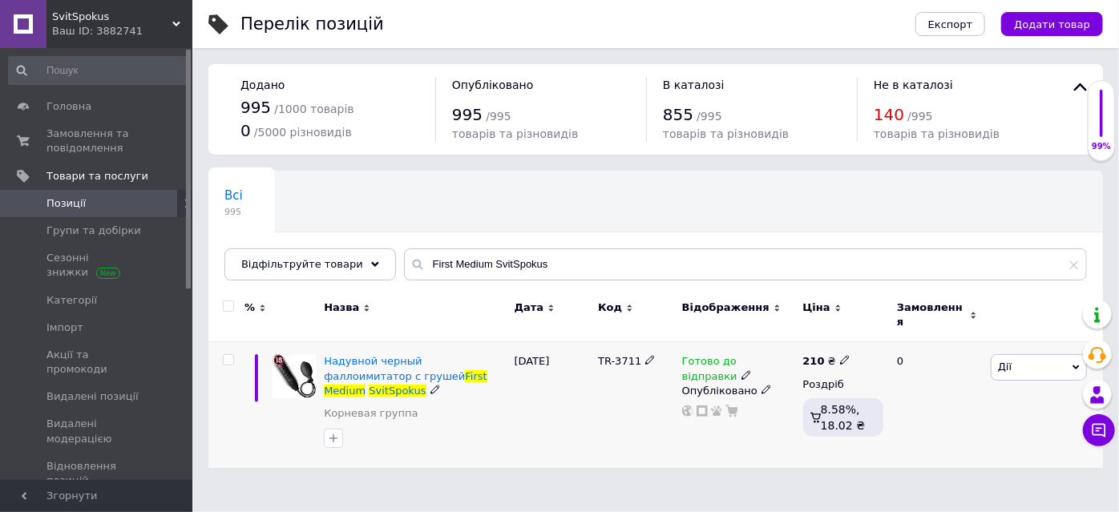
click at [394, 342] on div "Надувной черный фаллоимитатор с грушей First Medium SvitSpokus Корневая группа" at bounding box center [415, 405] width 190 height 126
click at [376, 355] on span "Надувной черный фаллоимитатор с грушей" at bounding box center [394, 368] width 141 height 26
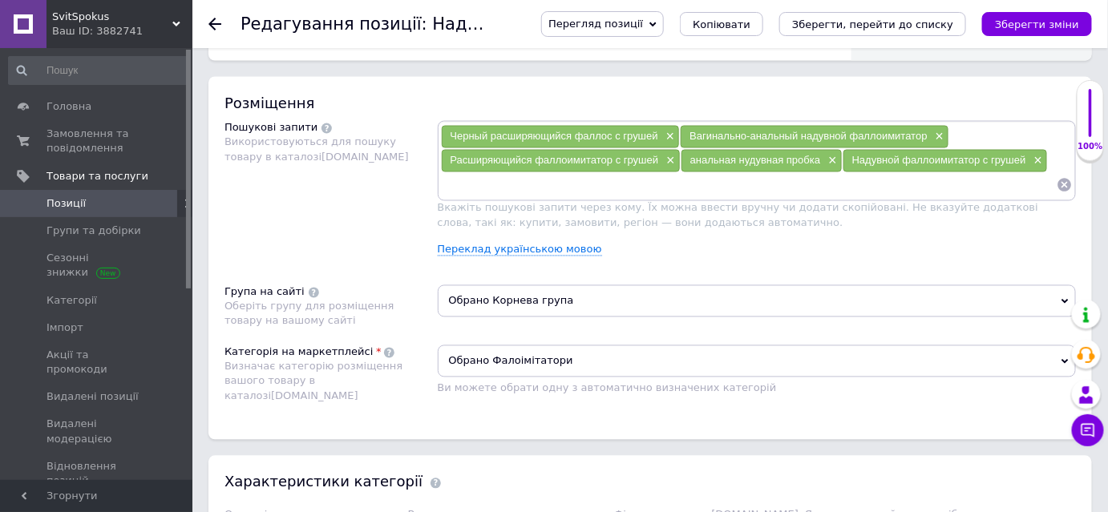
scroll to position [908, 0]
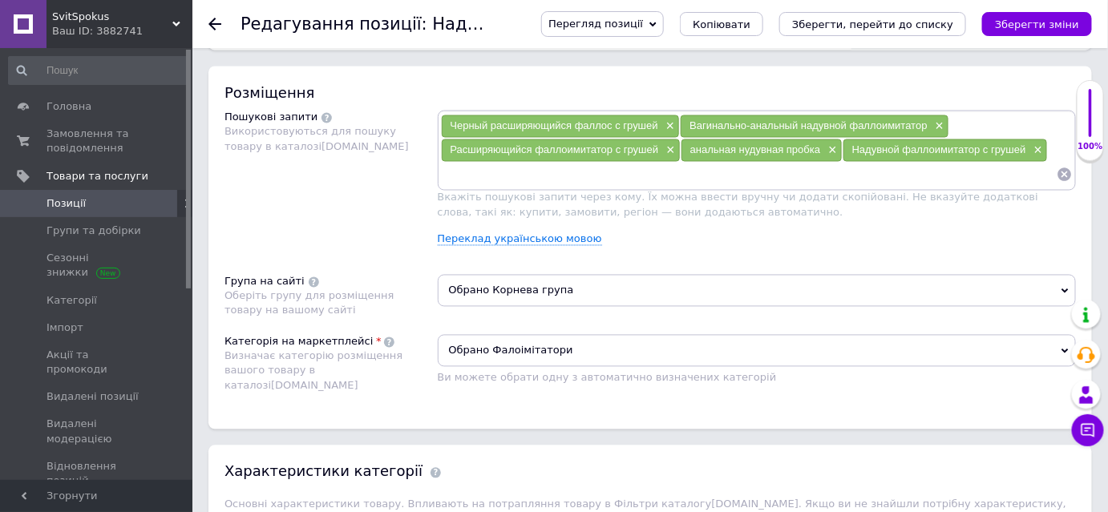
click at [514, 278] on span "Обрано Корнева група" at bounding box center [757, 291] width 639 height 32
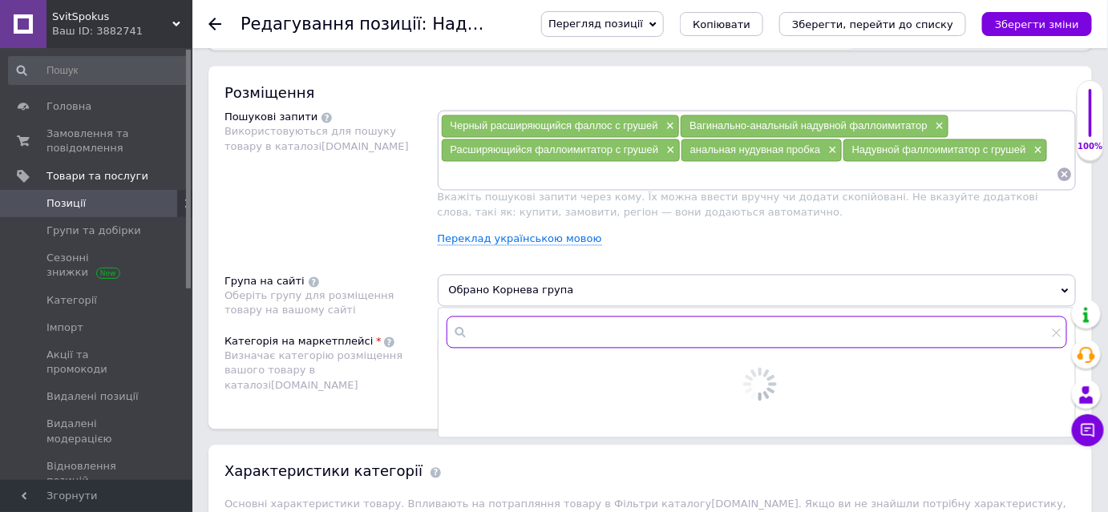
click at [505, 320] on input "text" at bounding box center [756, 333] width 621 height 32
type input "фало"
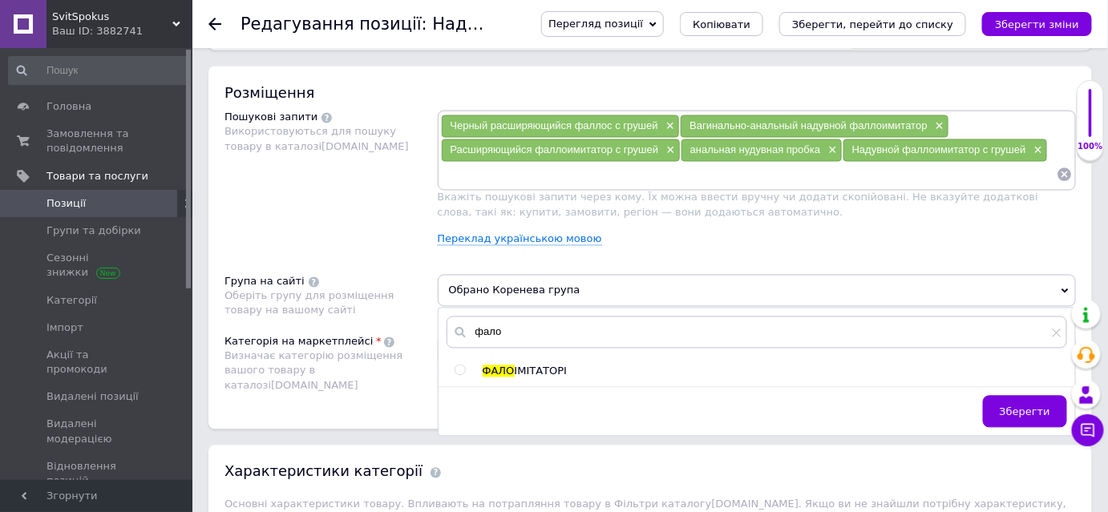
click at [456, 366] on input "radio" at bounding box center [459, 371] width 10 height 10
radio input "true"
click at [1016, 406] on span "Зберегти" at bounding box center [1025, 412] width 50 height 12
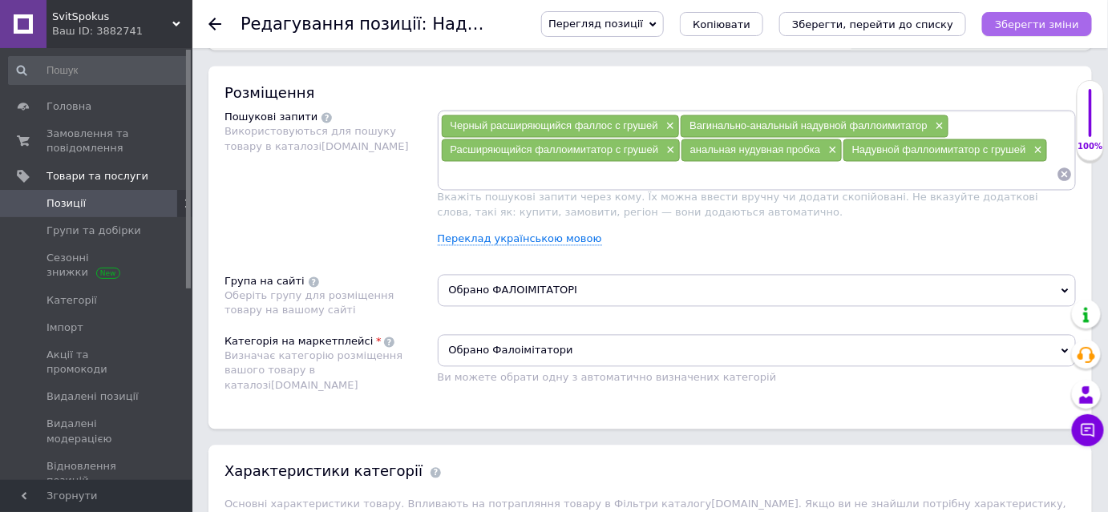
click at [1020, 23] on icon "Зберегти зміни" at bounding box center [1037, 24] width 84 height 12
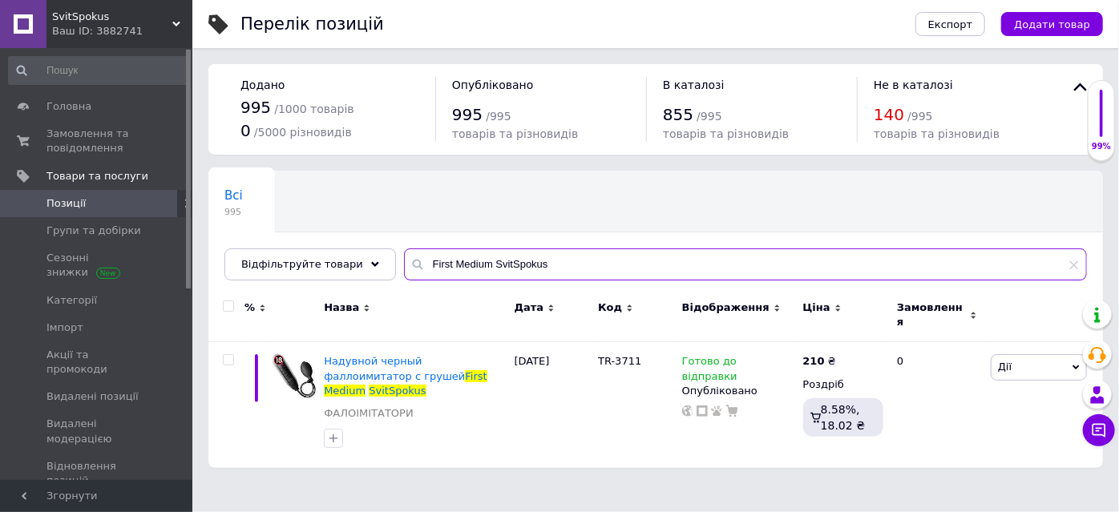
click at [555, 265] on input "First Medium SvitSpokus" at bounding box center [745, 264] width 683 height 32
type input "F"
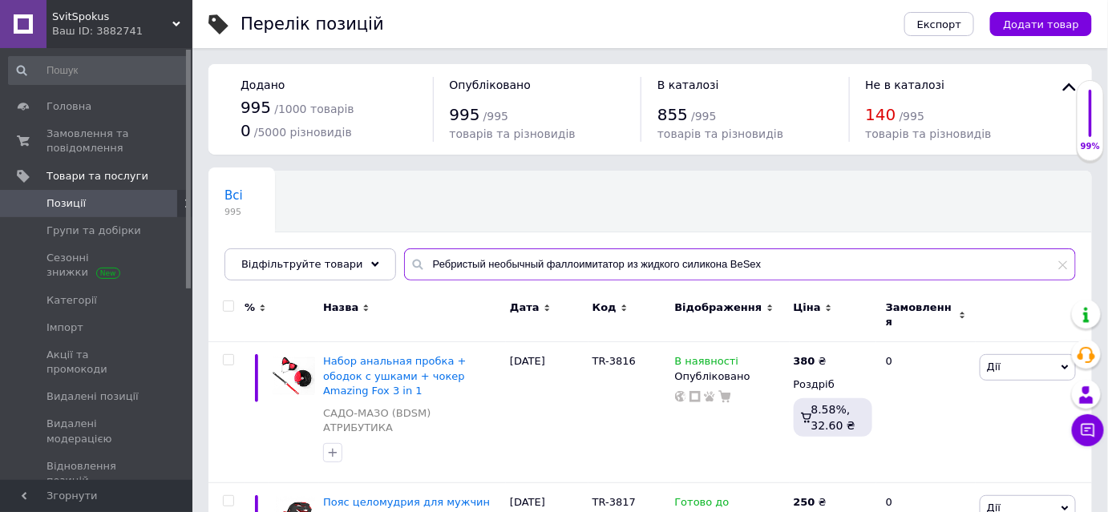
click at [464, 262] on input "Ребристый необычный фаллоимитатор из жидкого силикона BeSex" at bounding box center [740, 264] width 672 height 32
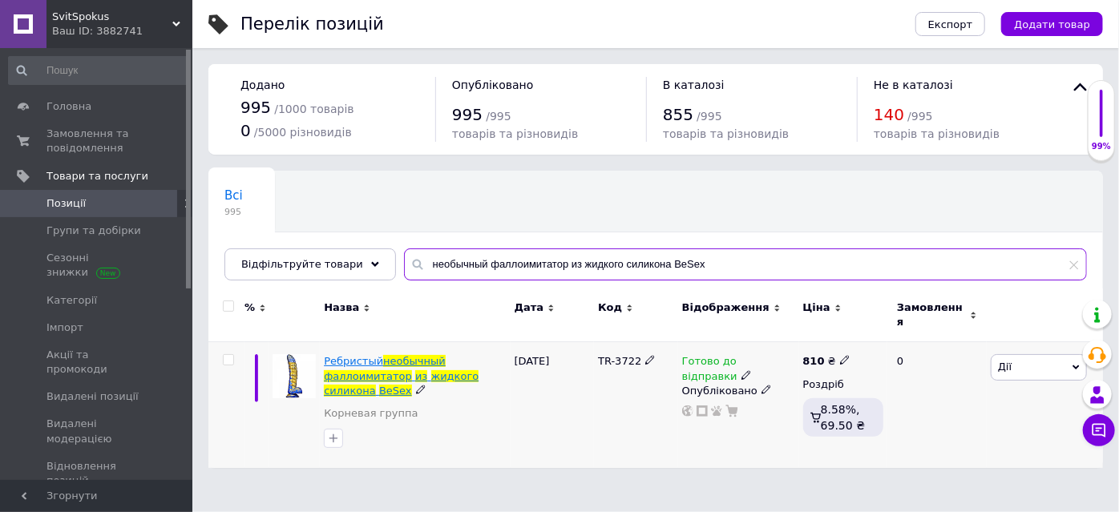
type input "необычный фаллоимитатор из жидкого силикона BeSex"
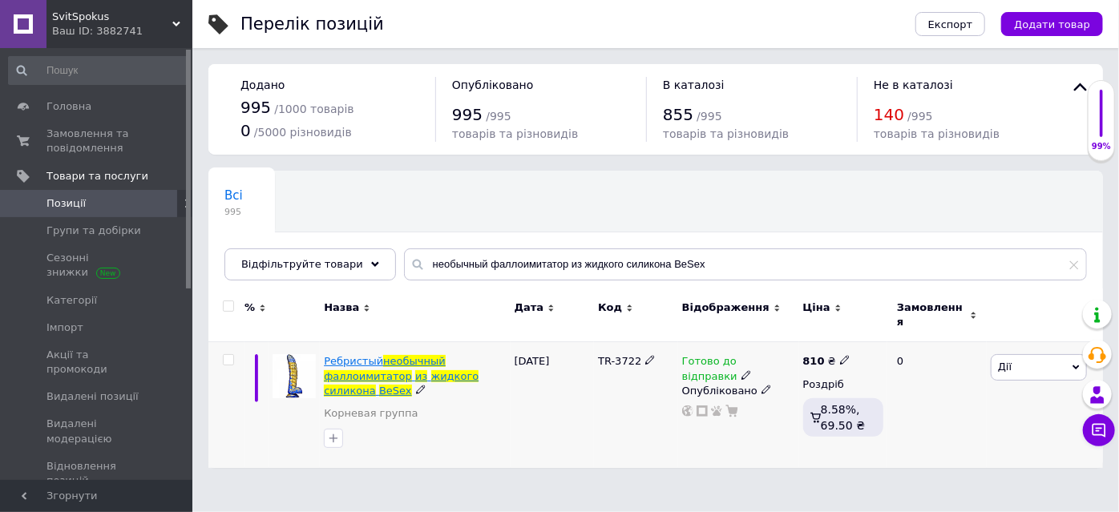
click at [335, 370] on span "фаллоимитатор" at bounding box center [368, 376] width 88 height 12
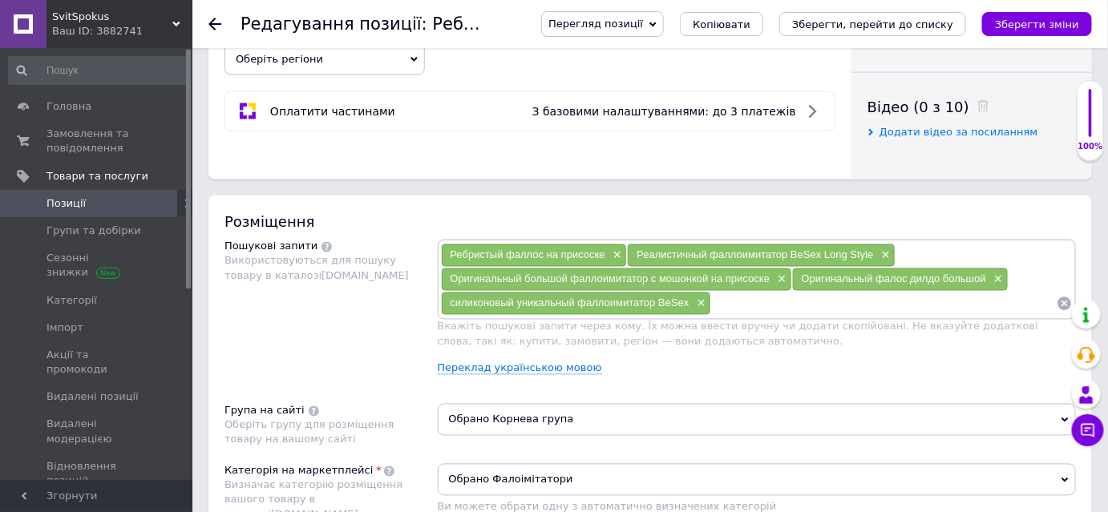
scroll to position [864, 0]
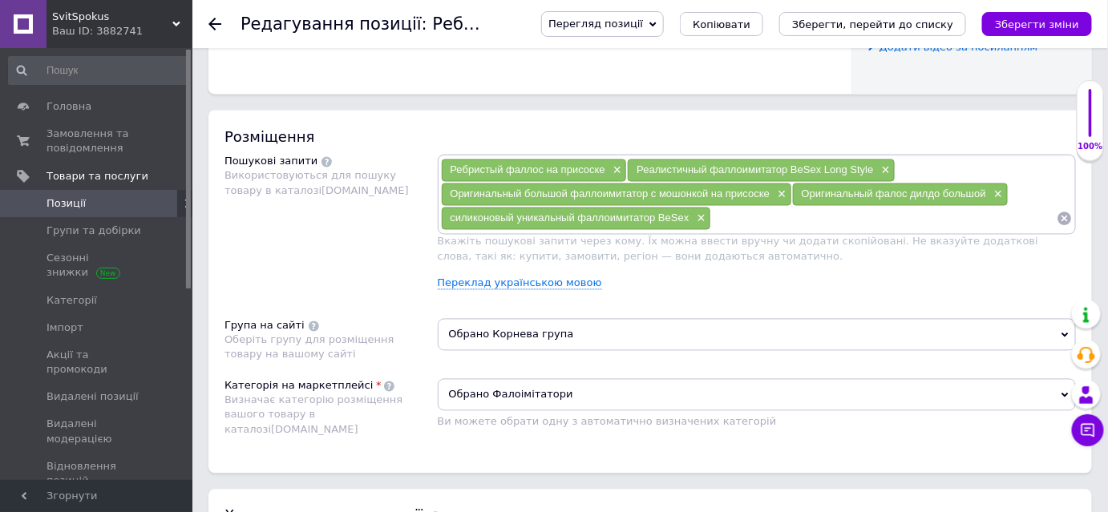
click at [566, 324] on span "Обрано Корнева група" at bounding box center [757, 335] width 639 height 32
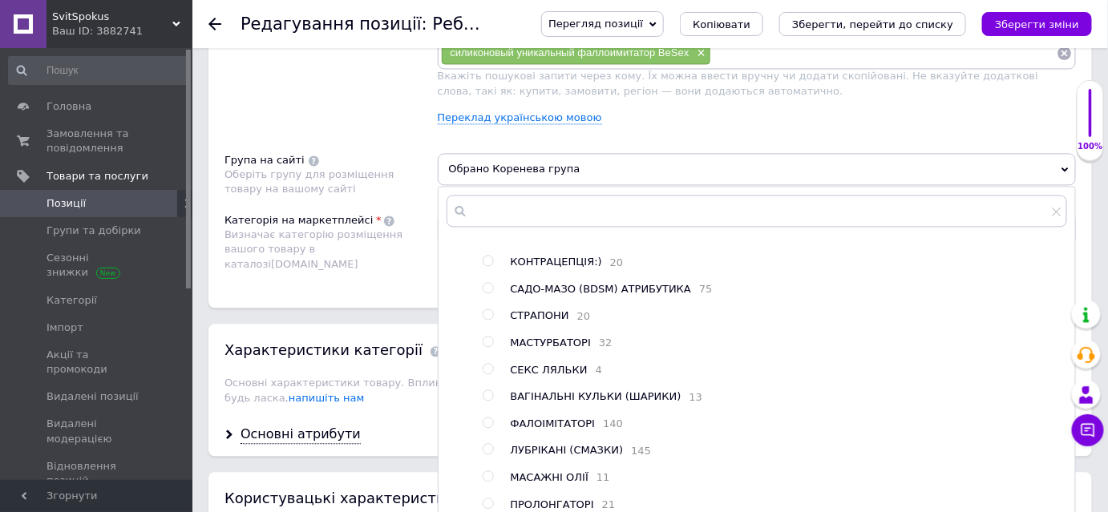
scroll to position [283, 0]
click at [487, 418] on input "radio" at bounding box center [488, 423] width 10 height 10
radio input "true"
radio input "false"
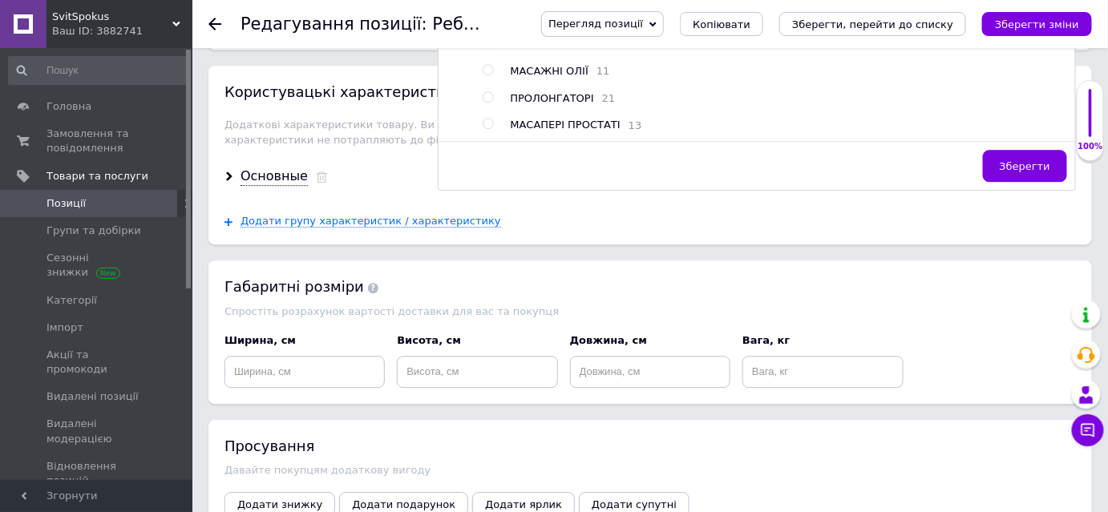
scroll to position [1418, 0]
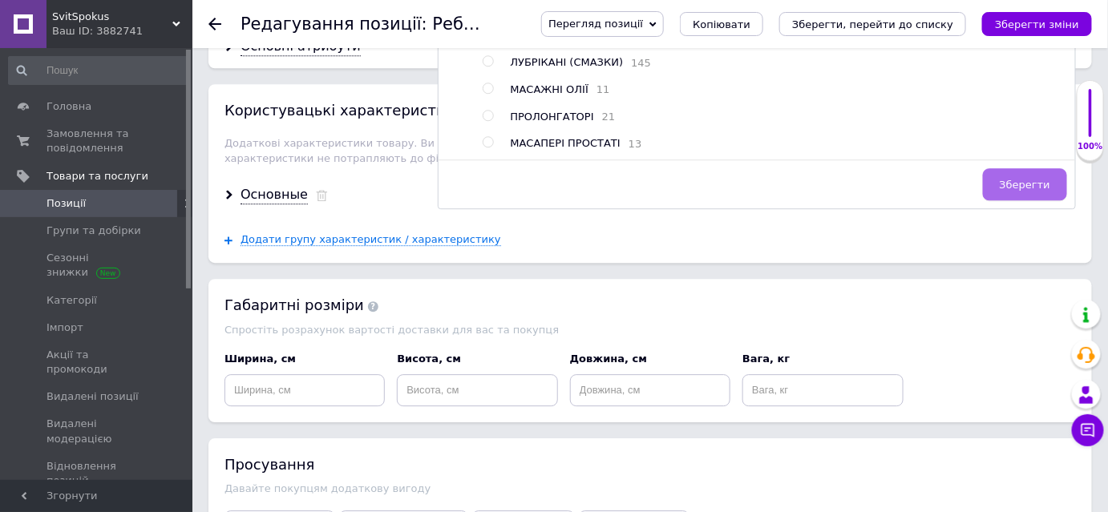
click at [1007, 183] on button "Зберегти" at bounding box center [1025, 184] width 84 height 32
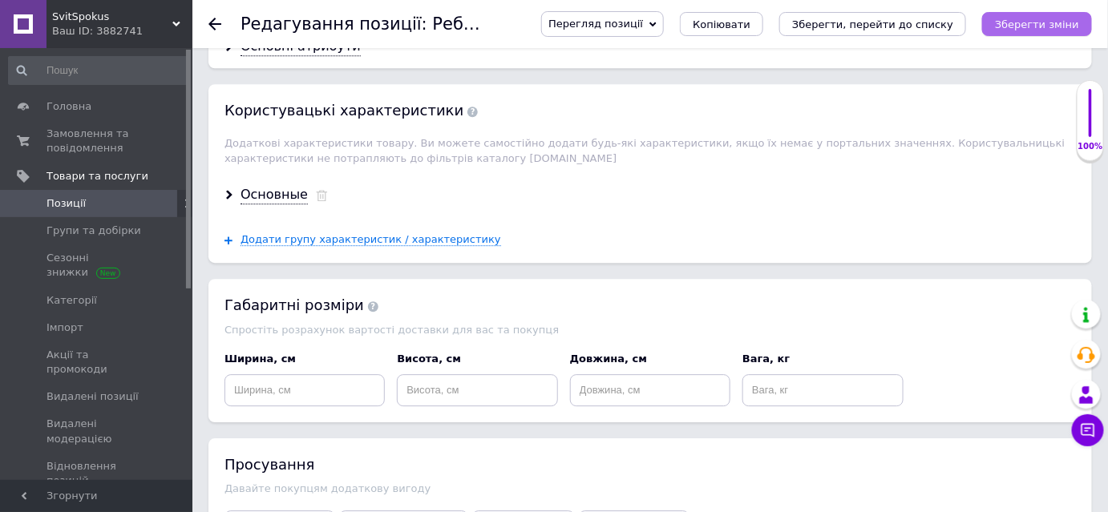
click at [1040, 25] on icon "Зберегти зміни" at bounding box center [1037, 24] width 84 height 12
